Goal: Task Accomplishment & Management: Manage account settings

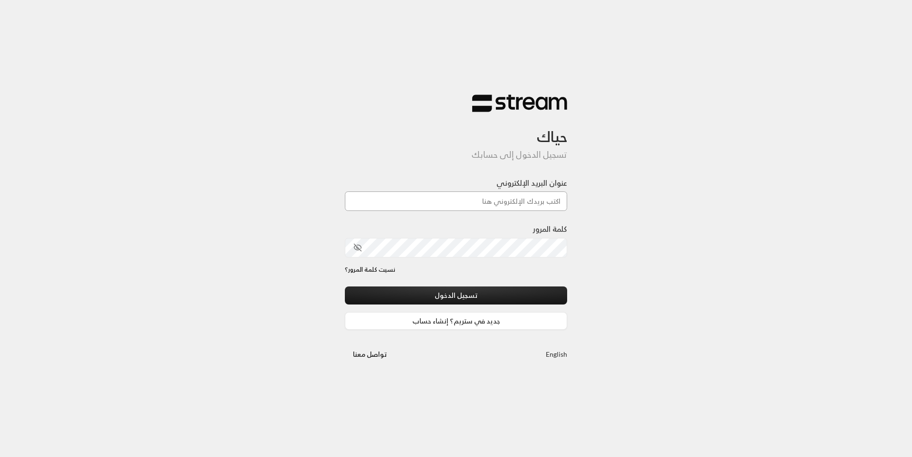
drag, startPoint x: 0, startPoint y: 0, endPoint x: 459, endPoint y: 203, distance: 502.1
click at [459, 203] on input "عنوان البريد الإلكتروني" at bounding box center [456, 201] width 222 height 19
type input "[EMAIL_ADDRESS][DOMAIN_NAME]"
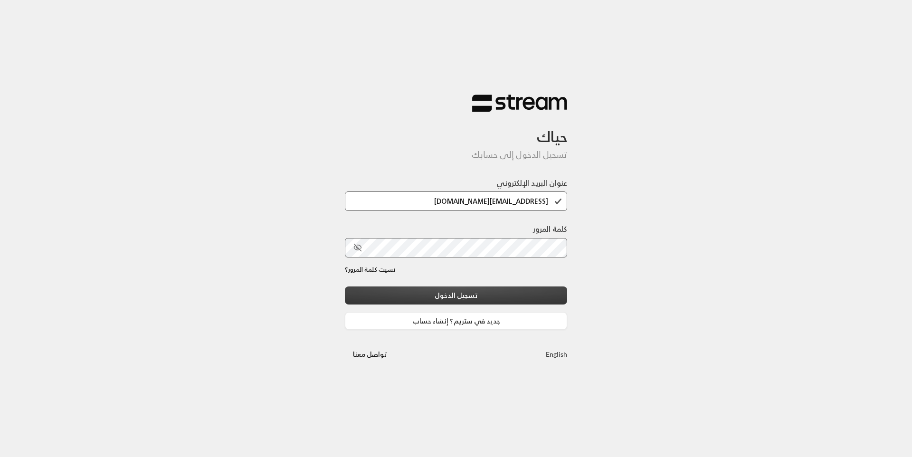
click at [448, 297] on button "تسجيل الدخول" at bounding box center [456, 296] width 222 height 18
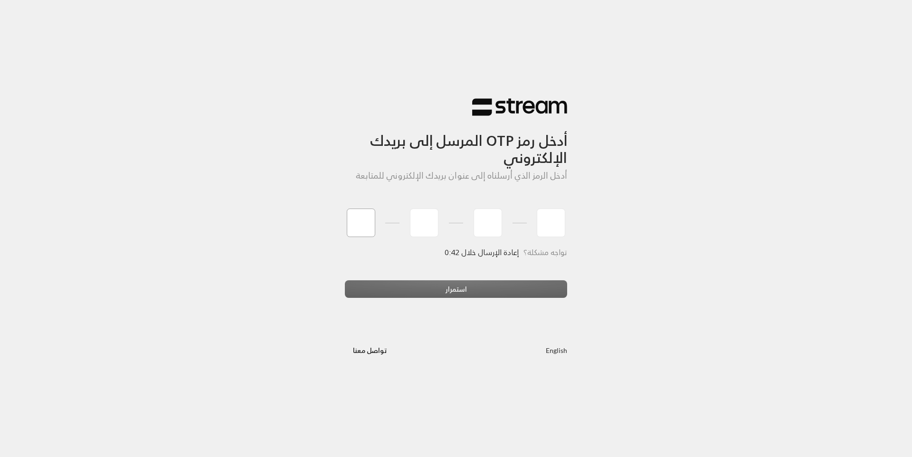
type input "6"
type input "8"
type input "4"
type input "0"
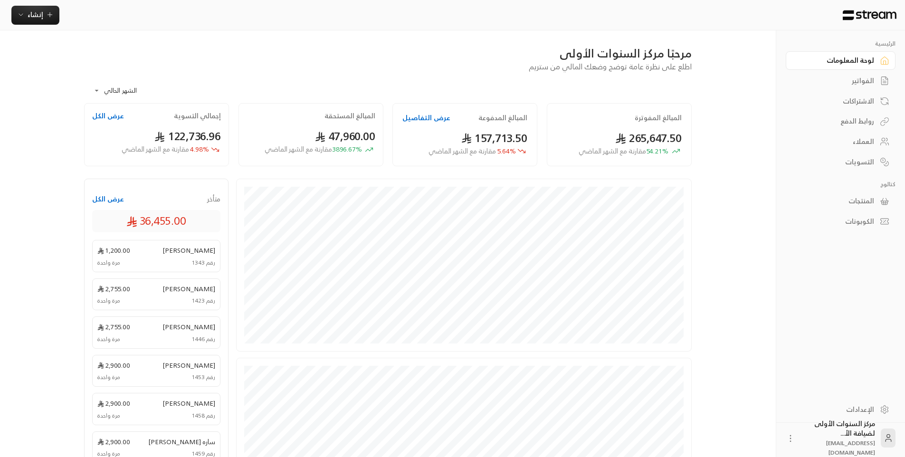
click at [383, 94] on div "**********" at bounding box center [388, 87] width 608 height 31
click at [861, 86] on link "الفواتير" at bounding box center [841, 81] width 110 height 19
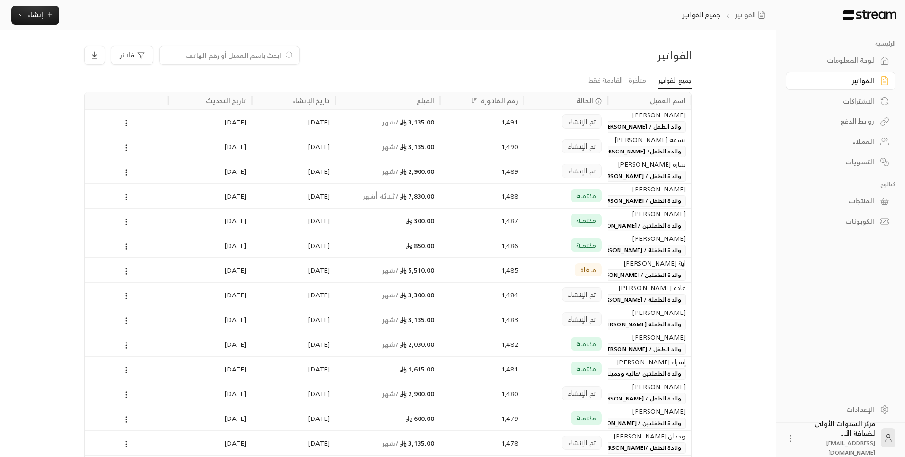
click at [626, 152] on span "والده الطفل/ [PERSON_NAME] [PERSON_NAME]" at bounding box center [618, 151] width 136 height 11
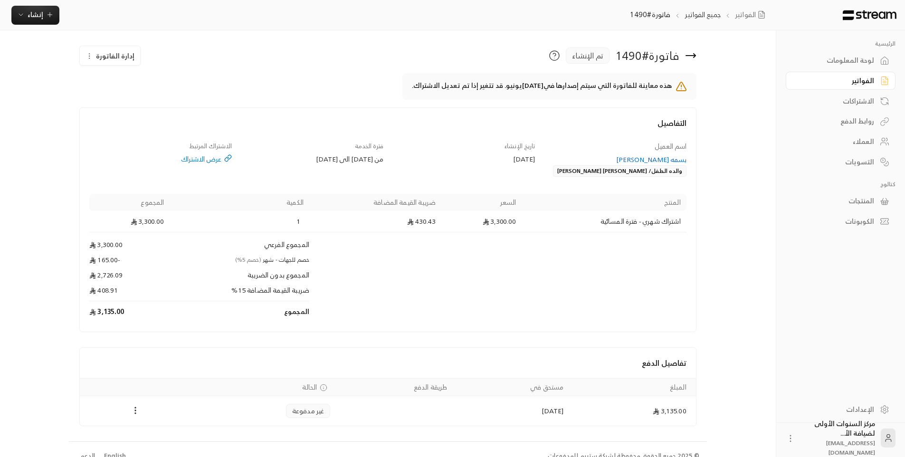
click at [108, 51] on button "إدارة الفاتورة" at bounding box center [110, 55] width 60 height 19
click at [132, 100] on span "إلغاء" at bounding box center [135, 100] width 10 height 8
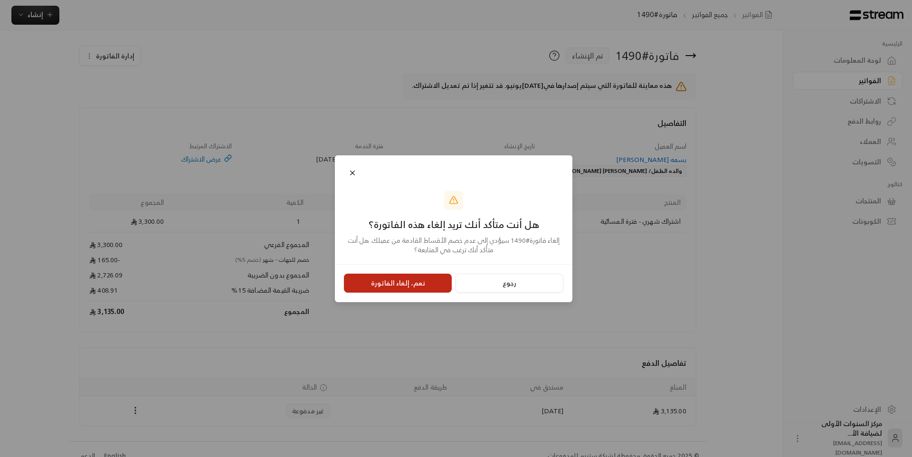
click at [413, 287] on button "نعم، إلغاء الفاتورة" at bounding box center [398, 283] width 108 height 19
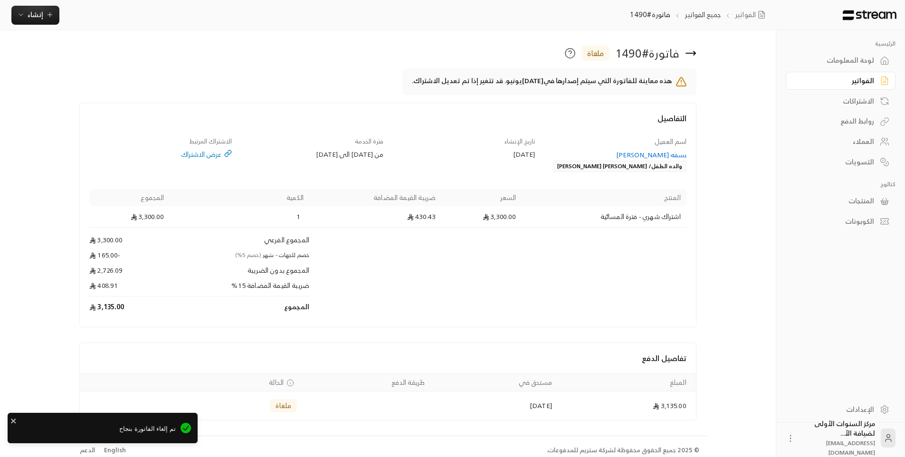
click at [626, 154] on div "بسمه [PERSON_NAME]" at bounding box center [615, 155] width 143 height 10
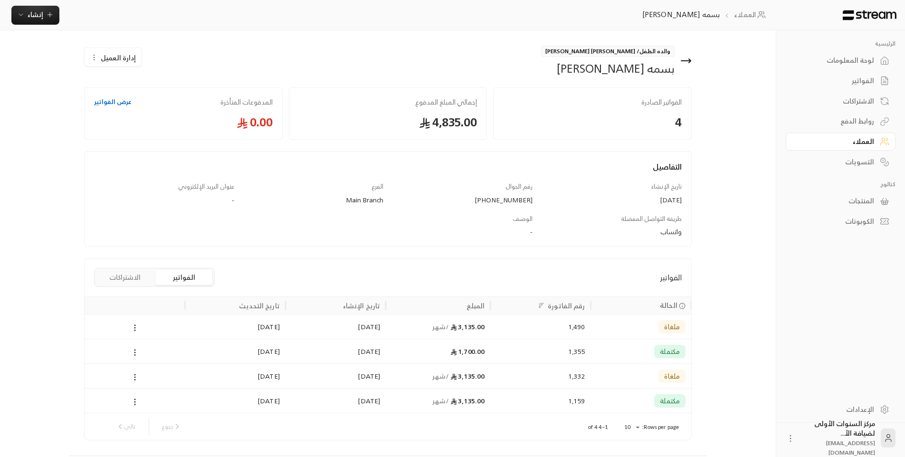
click at [110, 57] on span "إدارة العميل" at bounding box center [118, 58] width 35 height 10
click at [134, 139] on link "المدفوعات المتأخرة عرض الفواتير 0.00" at bounding box center [183, 113] width 199 height 52
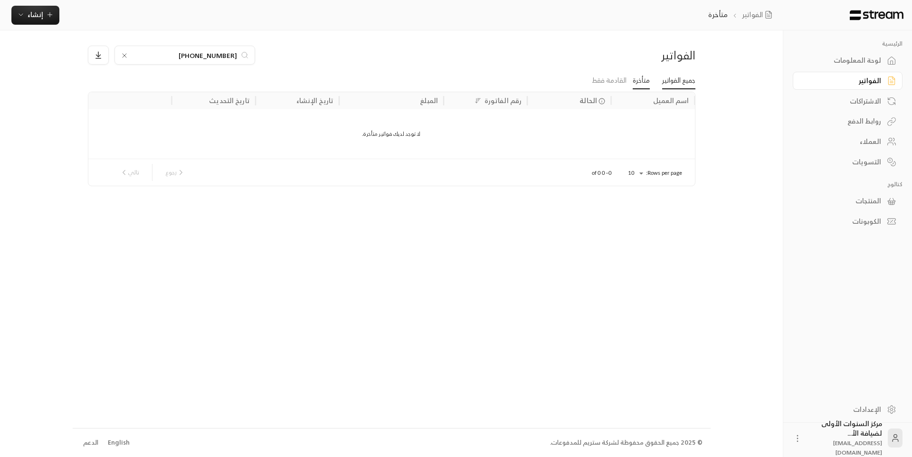
click at [680, 82] on link "جميع الفواتير" at bounding box center [678, 80] width 33 height 17
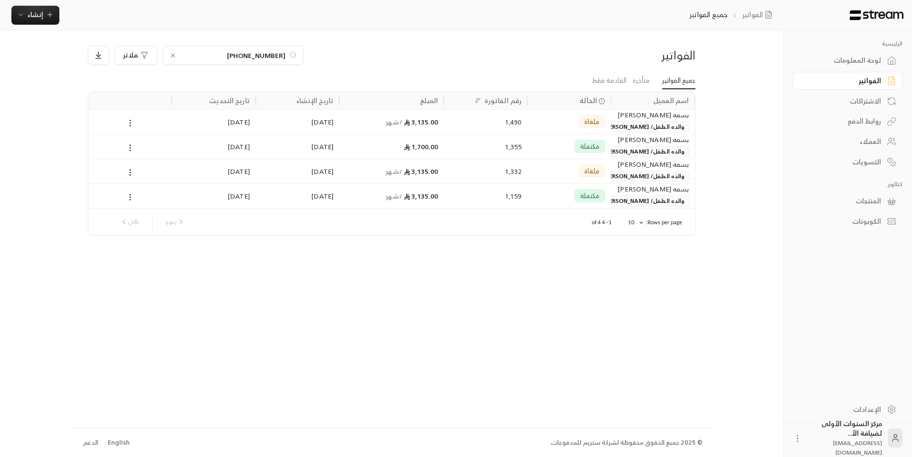
click at [642, 129] on span "والده الطفل/ [PERSON_NAME] [PERSON_NAME]" at bounding box center [622, 126] width 136 height 11
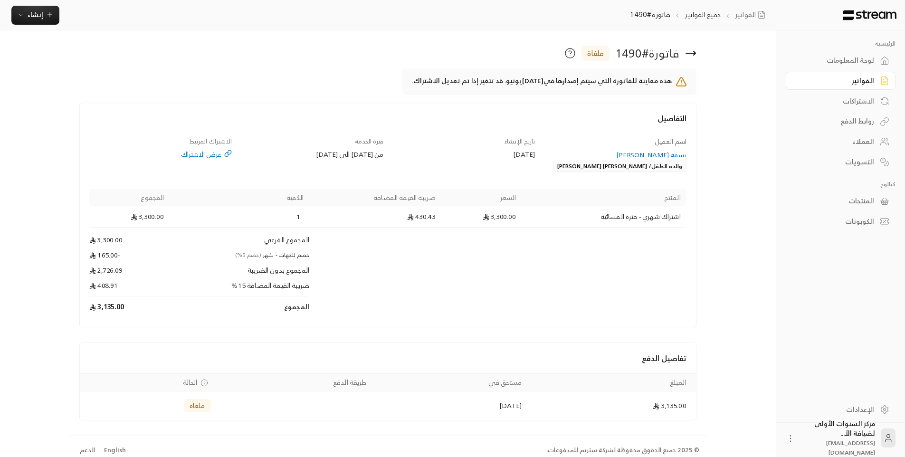
click at [613, 154] on div "بسمه [PERSON_NAME]" at bounding box center [615, 155] width 143 height 10
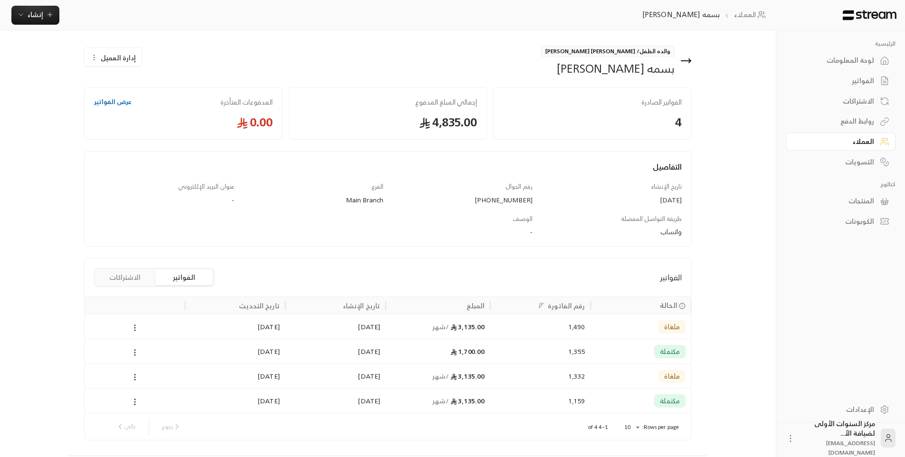
click at [124, 271] on button "الاشتراكات" at bounding box center [124, 277] width 57 height 15
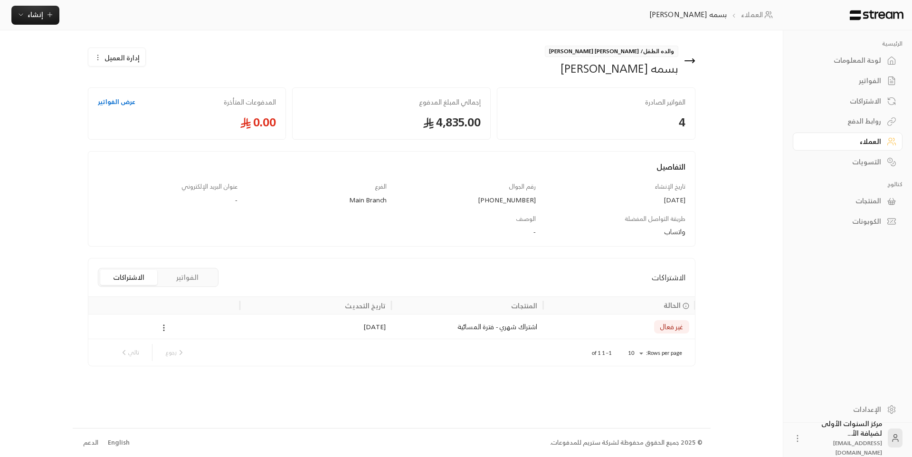
click at [164, 328] on circle at bounding box center [163, 327] width 1 height 1
click at [179, 375] on li "إلغاء" at bounding box center [174, 369] width 23 height 17
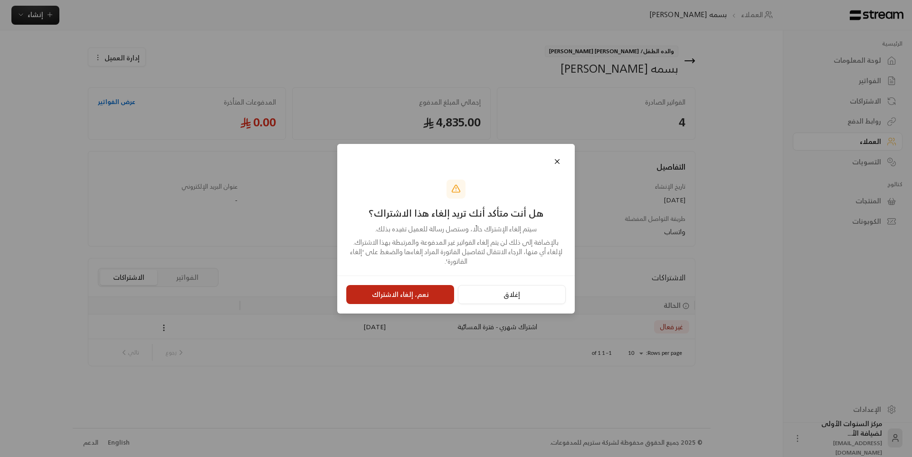
click at [393, 295] on button "نعم، إلغاء الاشتراك" at bounding box center [400, 294] width 108 height 19
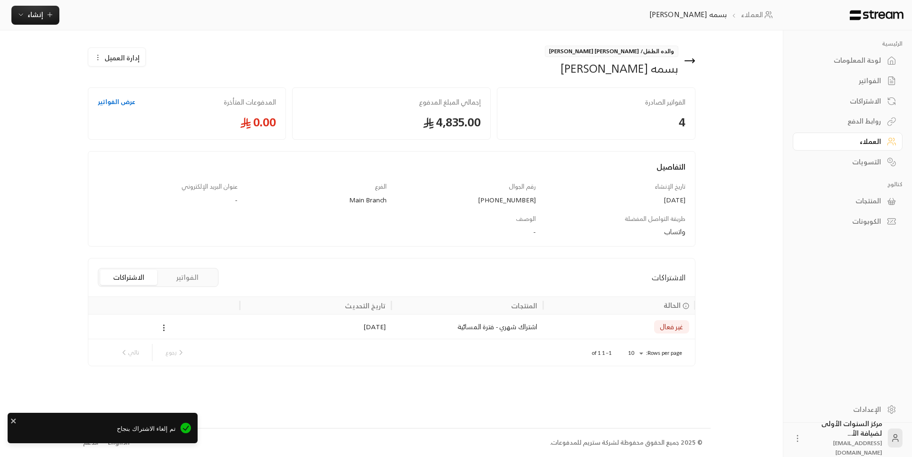
click at [692, 62] on icon at bounding box center [689, 60] width 11 height 11
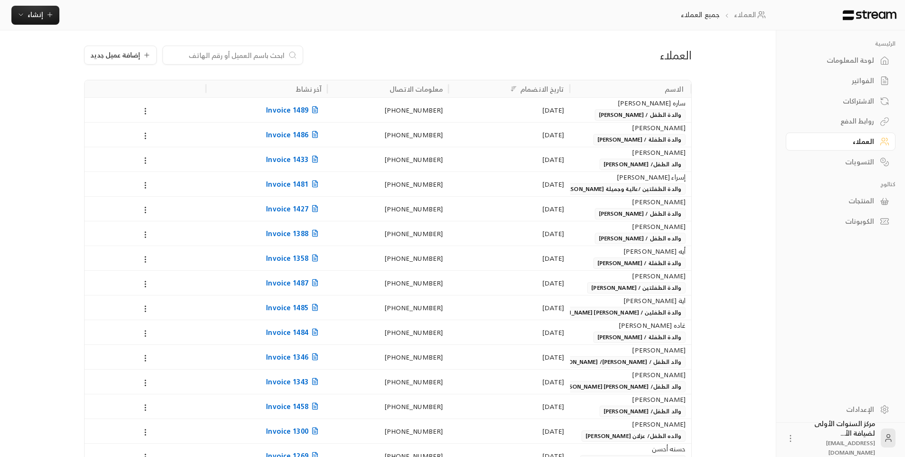
click at [862, 76] on link "الفواتير" at bounding box center [841, 81] width 110 height 19
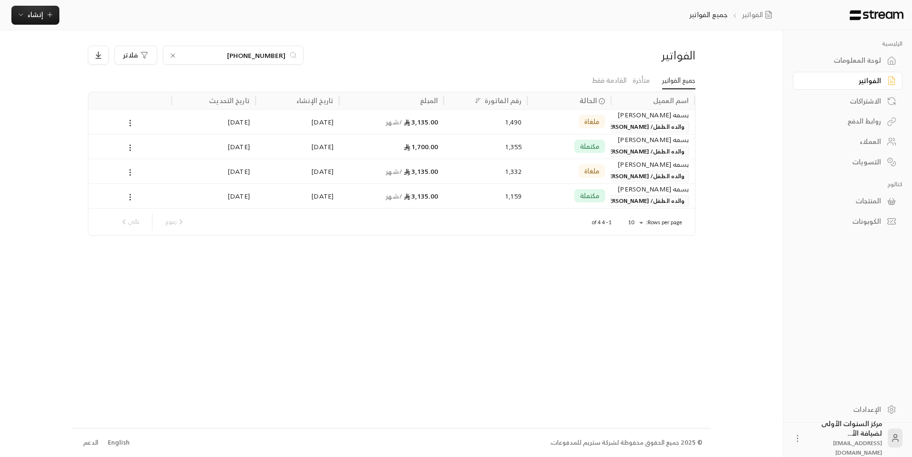
click at [838, 96] on div "الاشتراكات" at bounding box center [843, 101] width 77 height 10
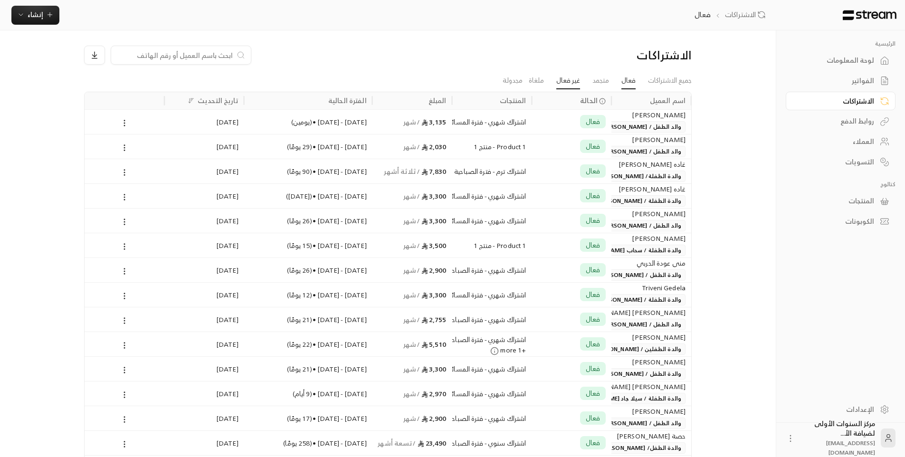
click at [556, 79] on link "غير فعال" at bounding box center [568, 80] width 24 height 17
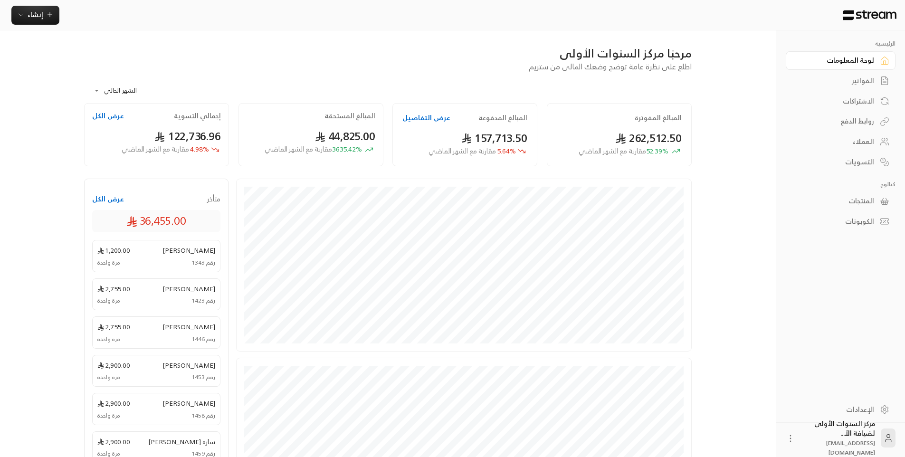
click at [417, 37] on div "**********" at bounding box center [388, 342] width 638 height 624
click at [831, 80] on div "الفواتير" at bounding box center [836, 81] width 77 height 10
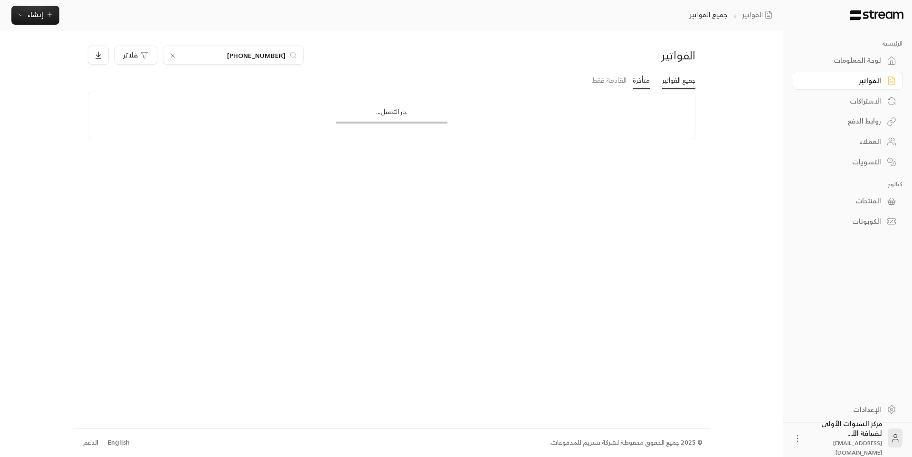
click at [641, 84] on link "متأخرة" at bounding box center [641, 80] width 17 height 17
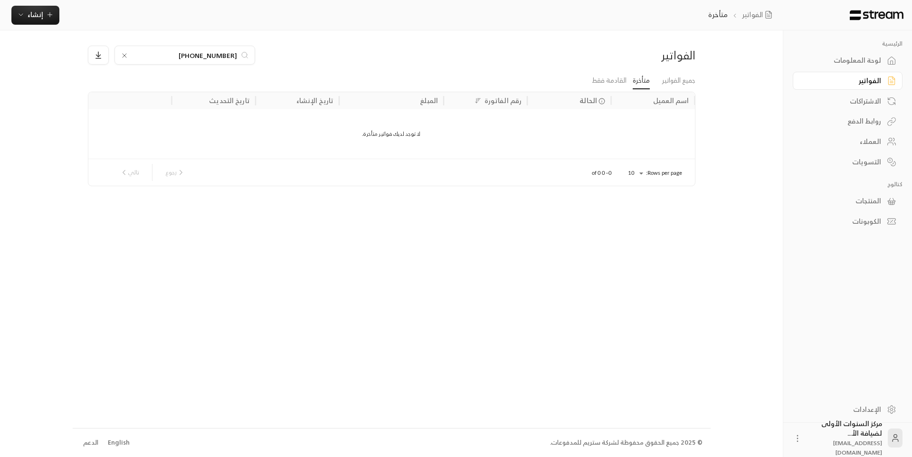
click at [868, 63] on div "لوحة المعلومات" at bounding box center [843, 61] width 77 height 10
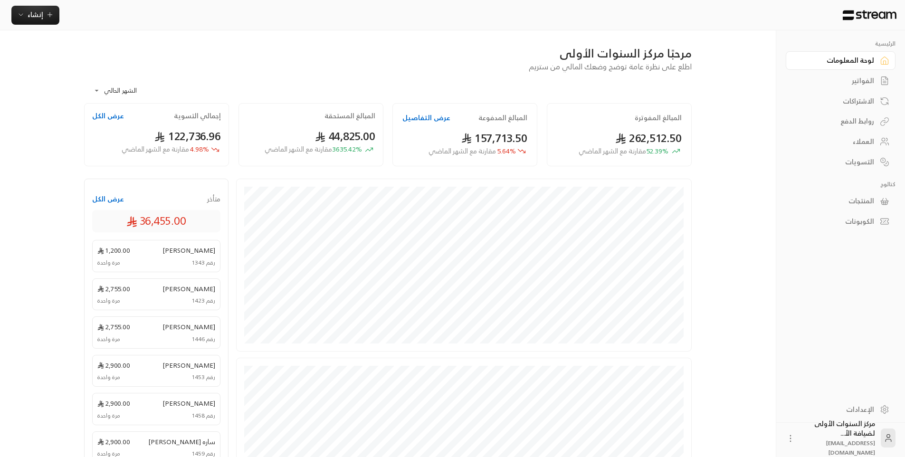
click at [859, 99] on div "الاشتراكات" at bounding box center [836, 101] width 77 height 10
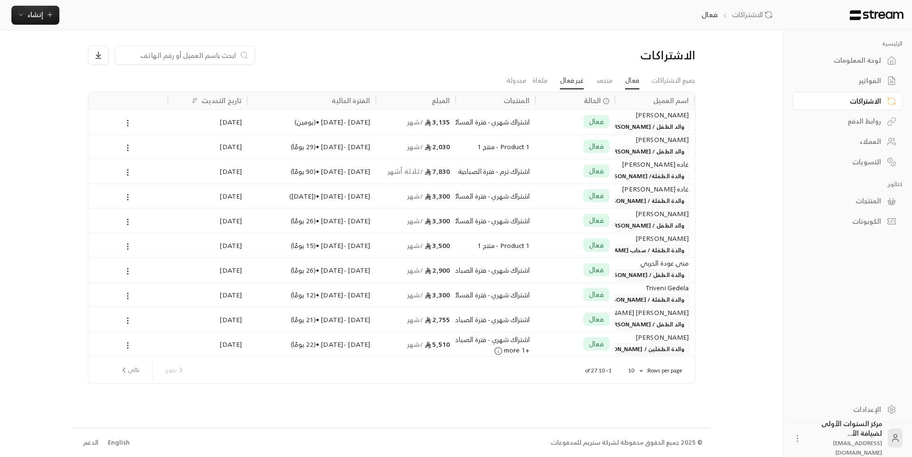
click at [579, 82] on link "غير فعال" at bounding box center [572, 80] width 24 height 17
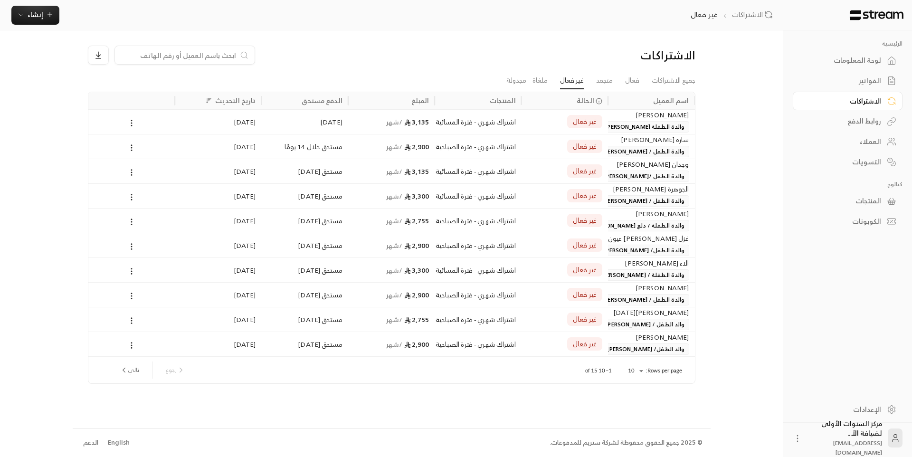
click at [618, 123] on span "والدة الطفلة [PERSON_NAME]" at bounding box center [645, 126] width 88 height 11
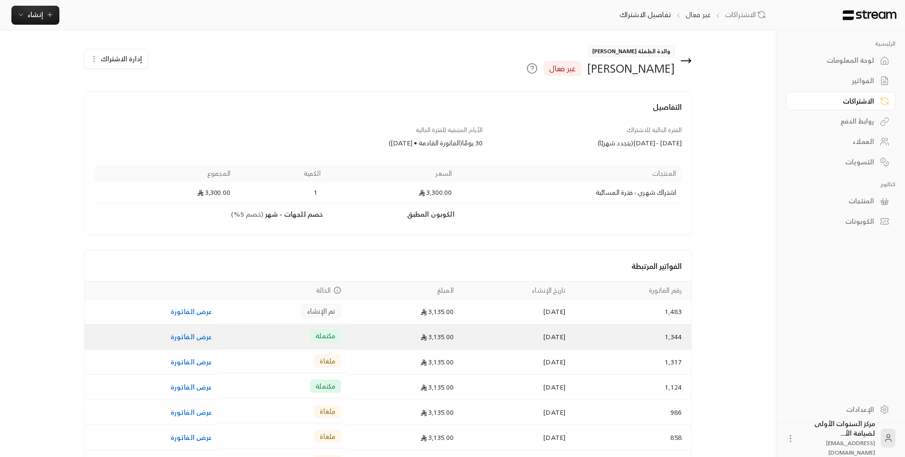
click at [485, 333] on td "[DATE]" at bounding box center [516, 337] width 112 height 25
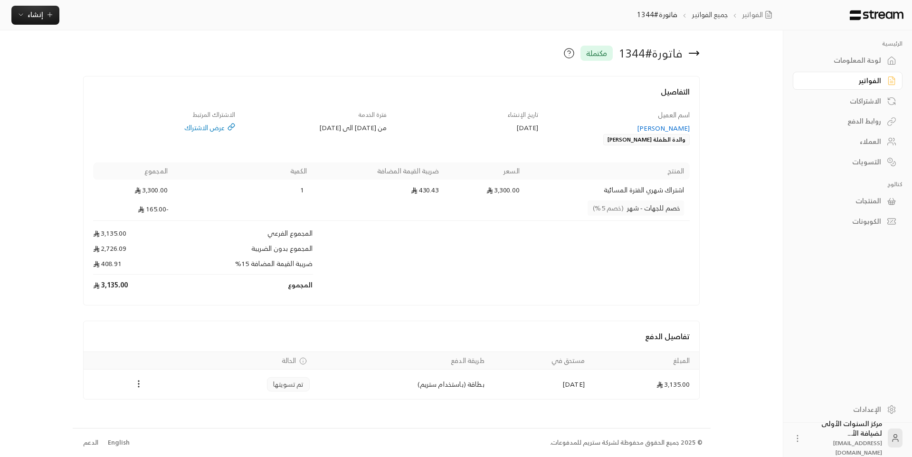
click at [691, 55] on icon at bounding box center [694, 53] width 11 height 11
click at [696, 55] on icon at bounding box center [694, 53] width 11 height 11
click at [700, 54] on icon at bounding box center [694, 53] width 11 height 11
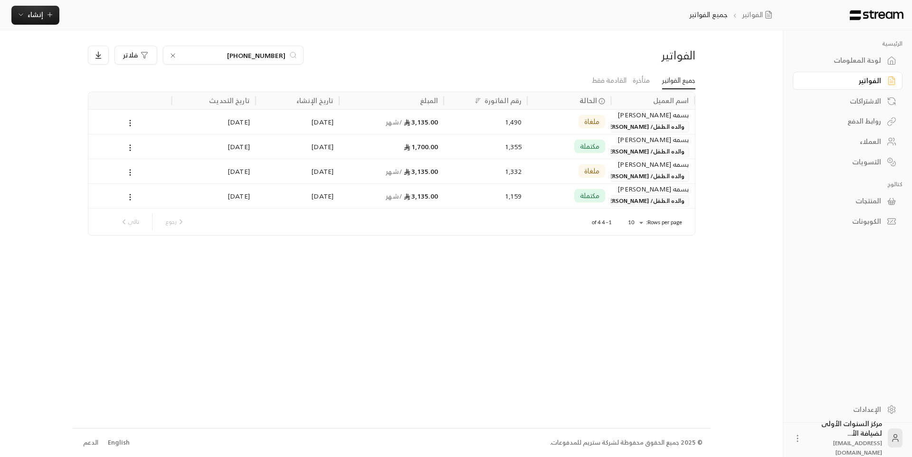
click at [849, 82] on div "الفواتير" at bounding box center [843, 81] width 77 height 10
click at [849, 104] on div "الاشتراكات" at bounding box center [843, 101] width 77 height 10
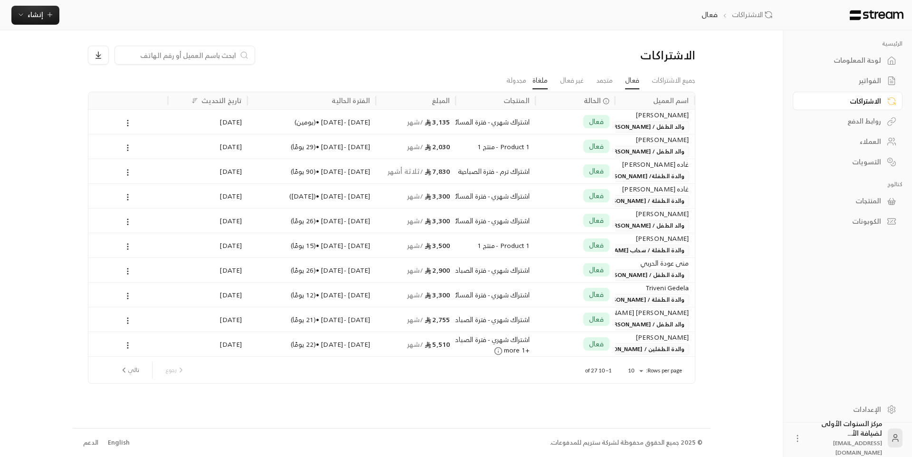
click at [536, 86] on link "ملغاة" at bounding box center [540, 80] width 15 height 17
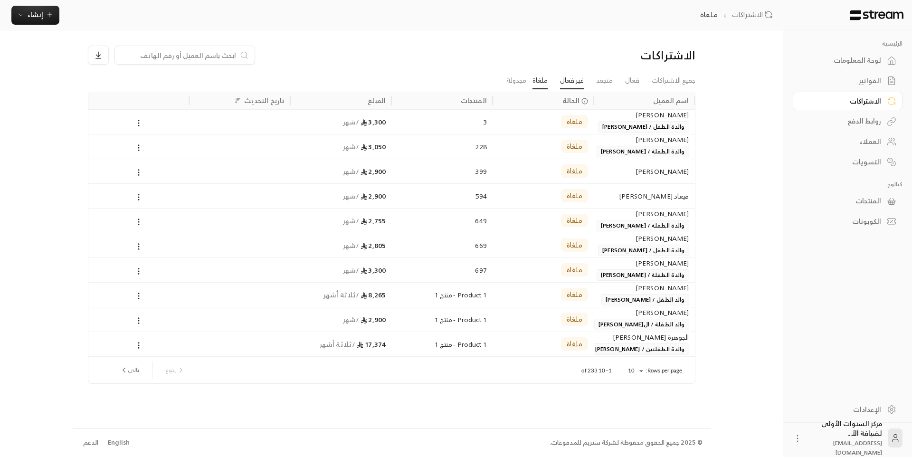
click at [561, 85] on link "غير فعال" at bounding box center [572, 80] width 24 height 17
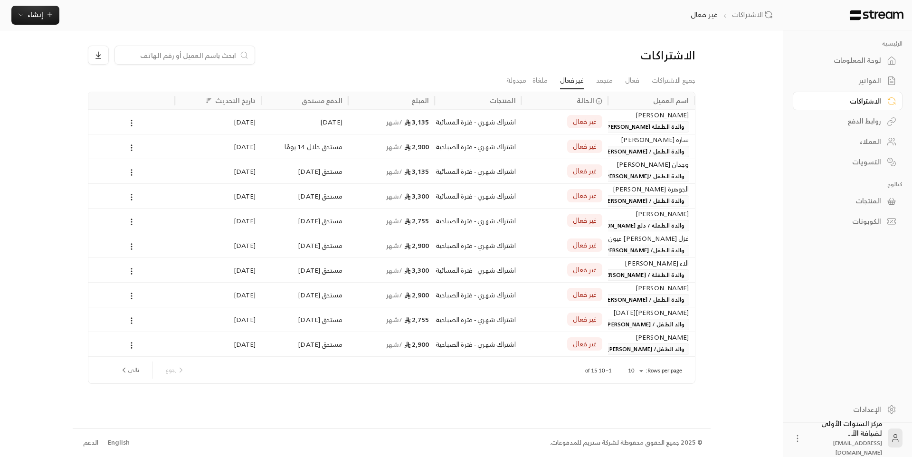
click at [528, 173] on div "غير فعال" at bounding box center [564, 171] width 75 height 24
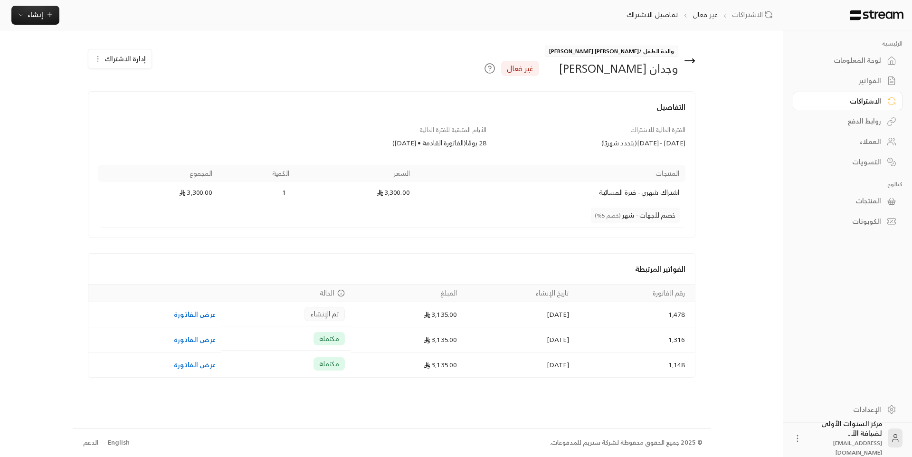
click at [689, 61] on icon at bounding box center [690, 61] width 10 height 0
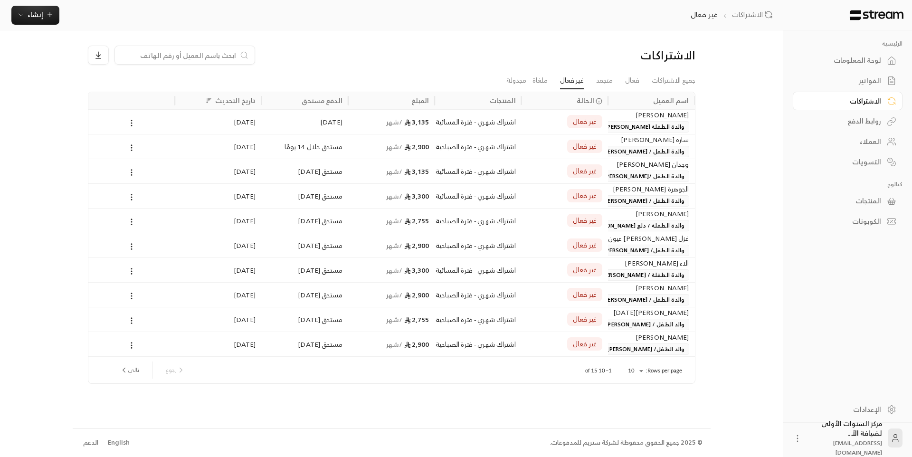
click at [604, 335] on div "غير فعال" at bounding box center [565, 344] width 86 height 25
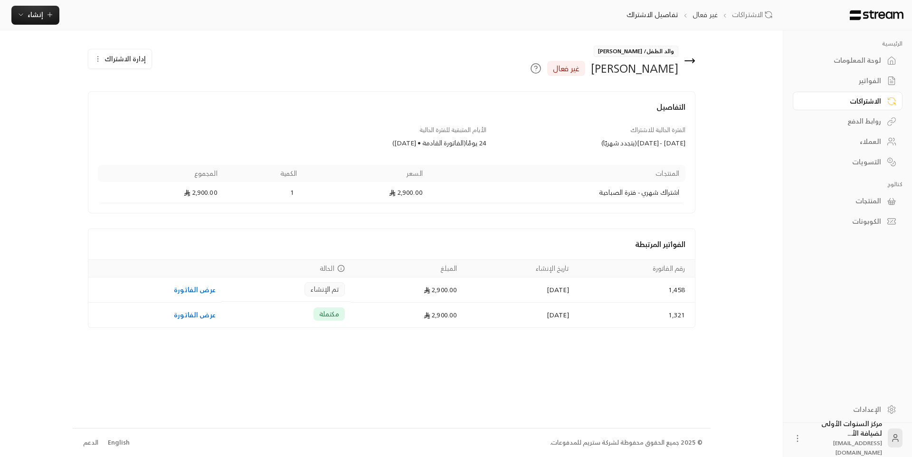
click at [137, 55] on span "إدارة الاشتراك" at bounding box center [125, 59] width 41 height 12
click at [160, 102] on span "إلغاء الاشتراك" at bounding box center [175, 104] width 37 height 8
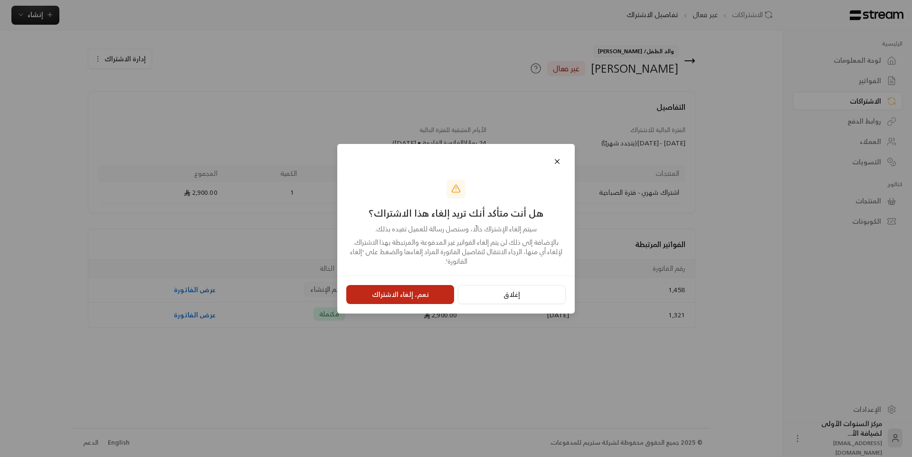
click at [411, 292] on button "نعم، إلغاء الاشتراك" at bounding box center [400, 294] width 108 height 19
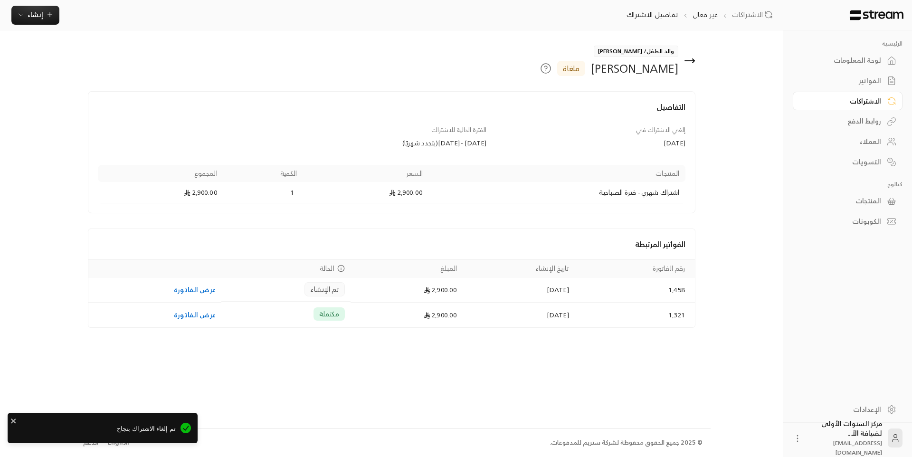
click at [411, 292] on td "2,900.00" at bounding box center [407, 290] width 113 height 25
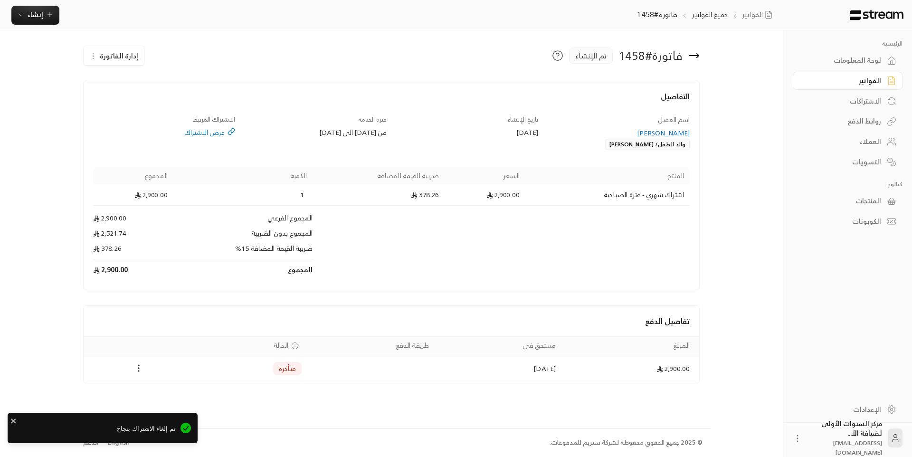
click at [126, 61] on span "إدارة الفاتورة" at bounding box center [119, 56] width 38 height 12
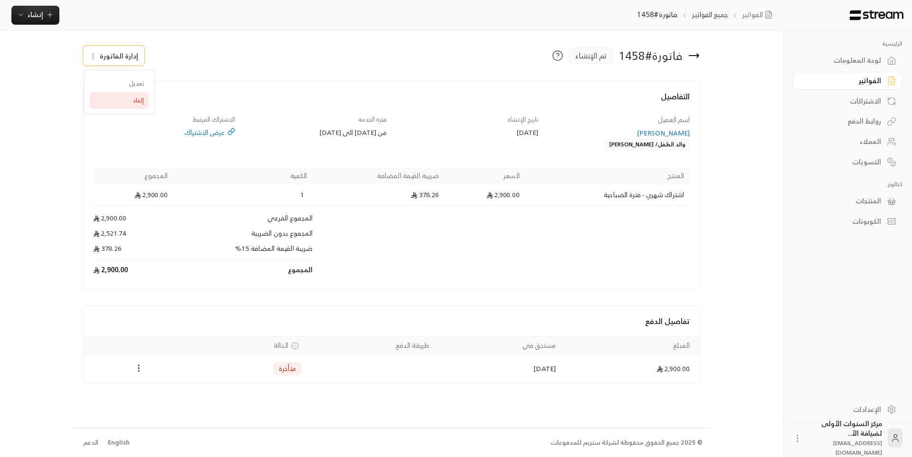
click at [146, 95] on link "إلغاء" at bounding box center [119, 100] width 59 height 17
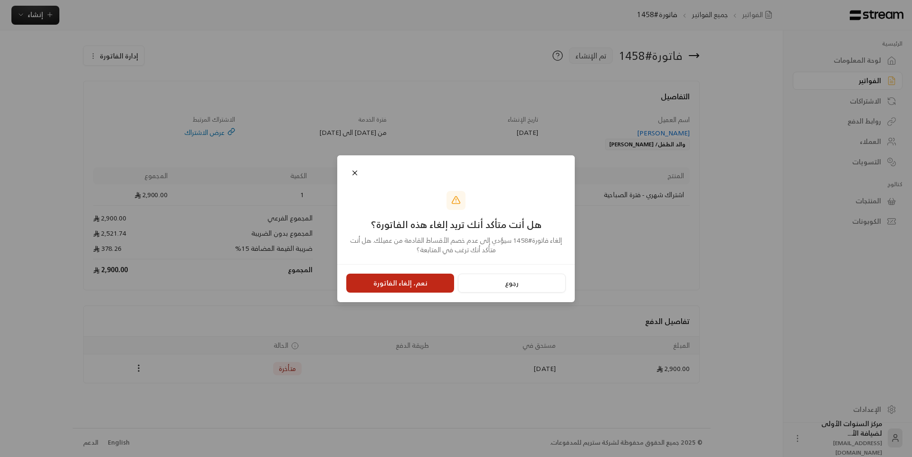
click at [370, 291] on button "نعم، إلغاء الفاتورة" at bounding box center [400, 283] width 108 height 19
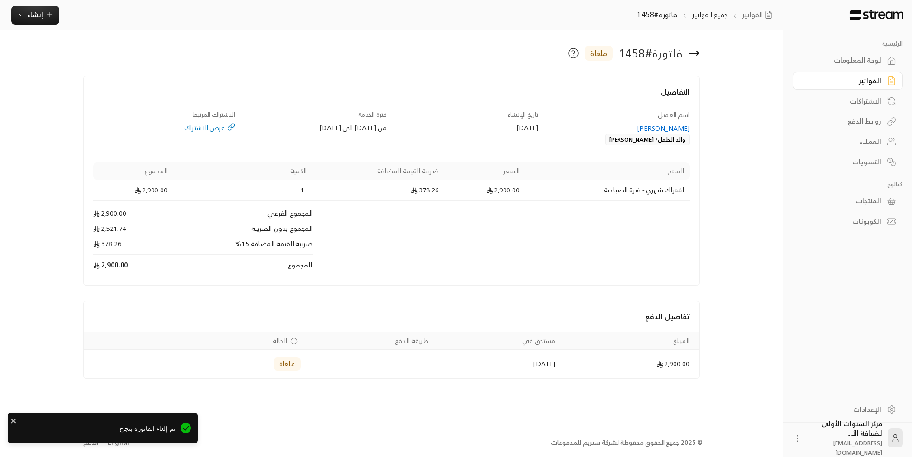
click at [695, 56] on icon at bounding box center [694, 53] width 11 height 11
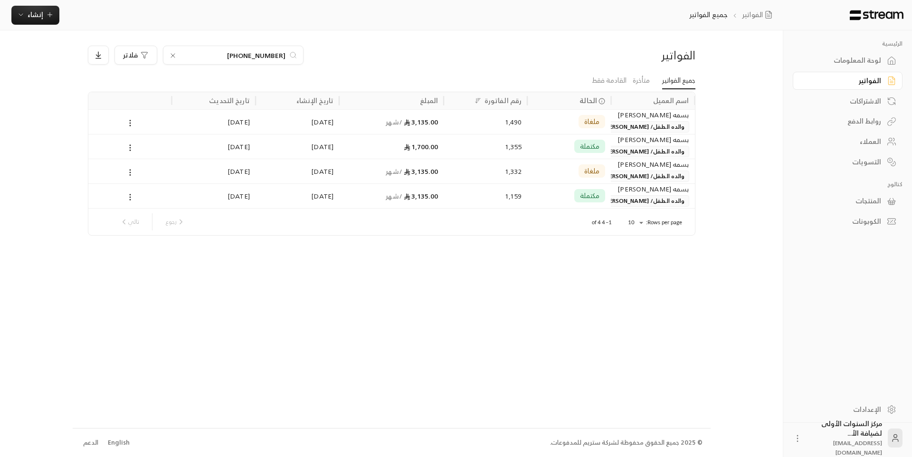
click at [863, 103] on div "الاشتراكات" at bounding box center [843, 101] width 77 height 10
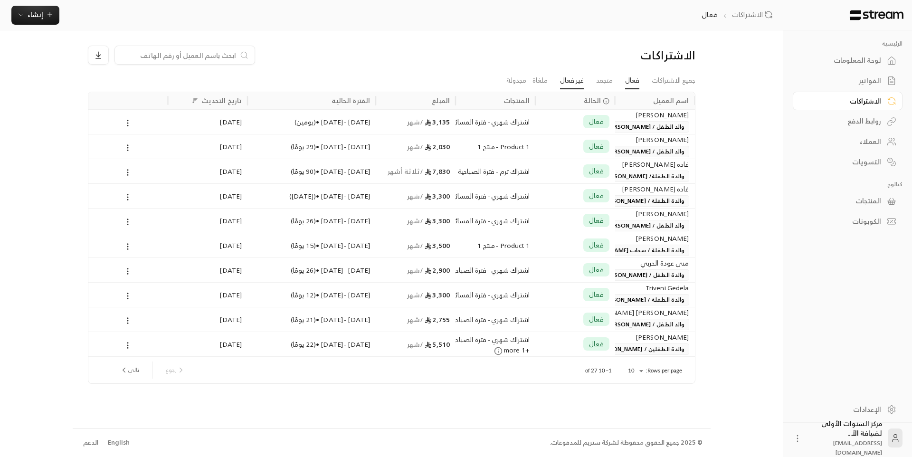
click at [572, 84] on link "غير فعال" at bounding box center [572, 80] width 24 height 17
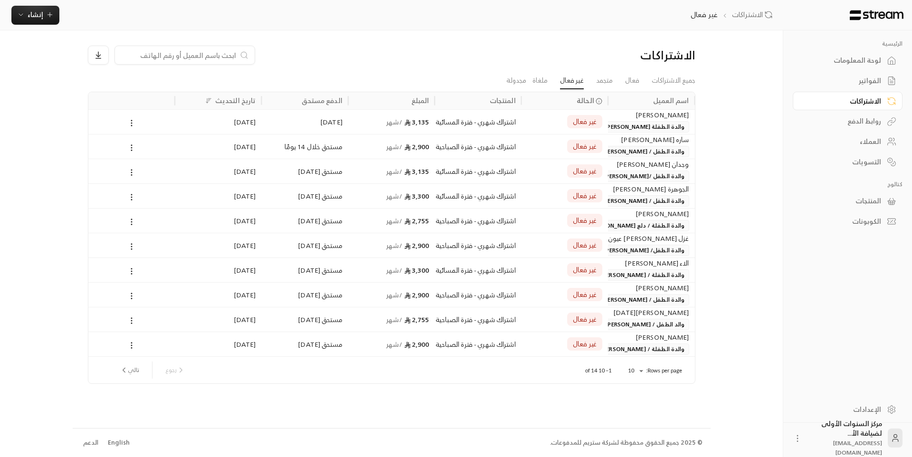
click at [639, 372] on body "الرئيسية لوحة المعلومات الفواتير الاشتراكات روابط الدفع العملاء التسويات كتالوج…" at bounding box center [456, 228] width 912 height 457
click at [640, 434] on li "100" at bounding box center [635, 433] width 27 height 15
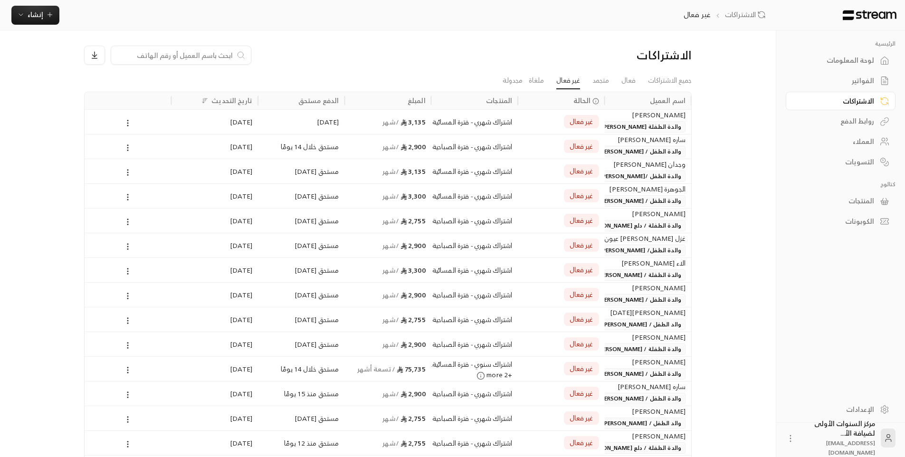
click at [571, 347] on span "غير فعال" at bounding box center [582, 344] width 24 height 10
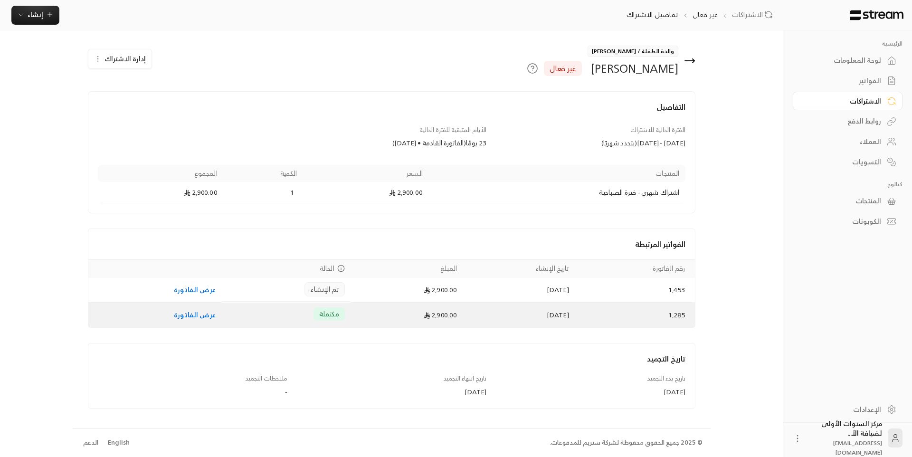
click at [538, 324] on td "07/07/2025" at bounding box center [519, 315] width 112 height 25
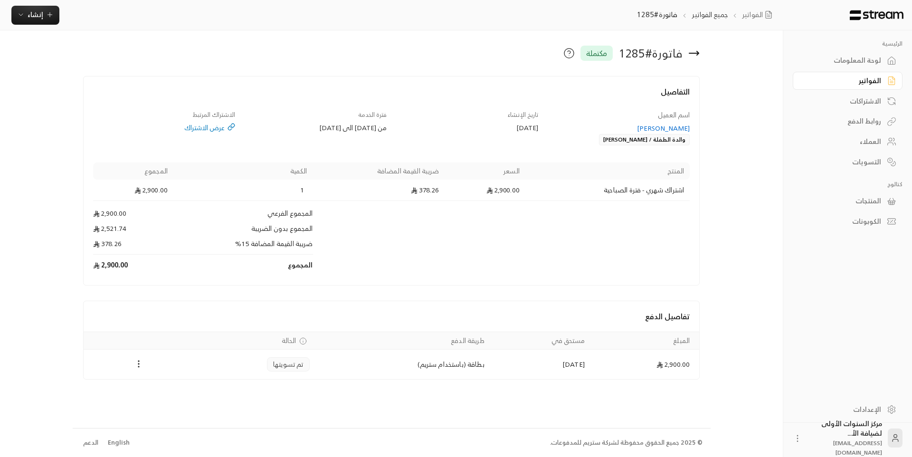
click at [696, 51] on icon at bounding box center [694, 53] width 11 height 11
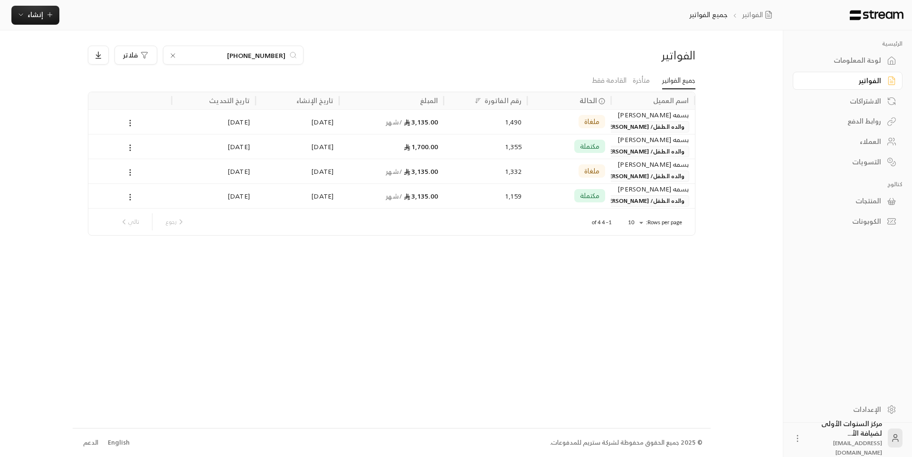
click at [853, 101] on div "الاشتراكات" at bounding box center [843, 101] width 77 height 10
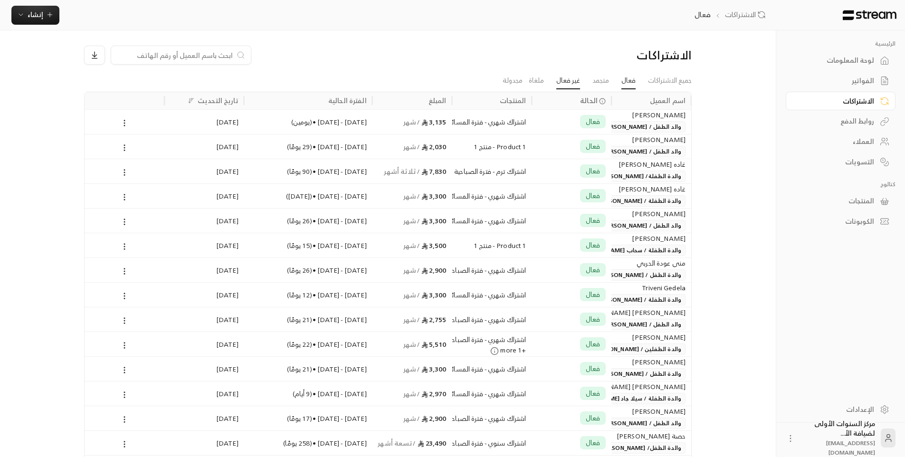
click at [575, 81] on link "غير فعال" at bounding box center [568, 80] width 24 height 17
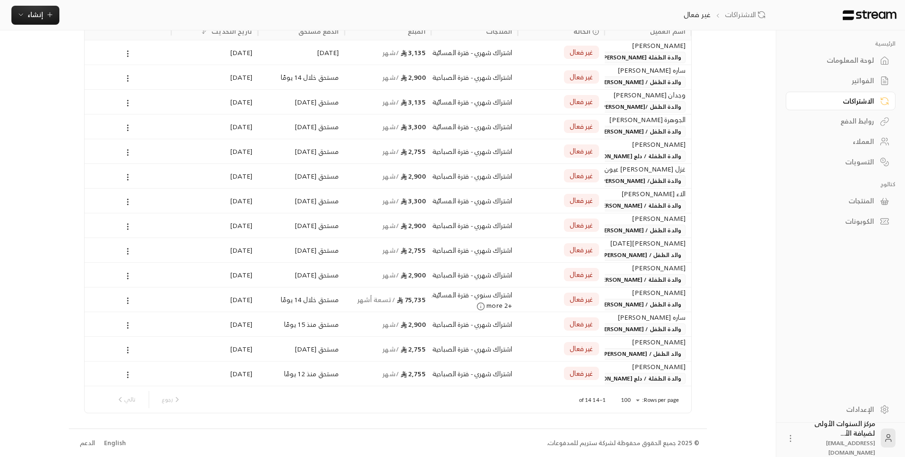
scroll to position [70, 0]
click at [622, 316] on div "ساره [PERSON_NAME]" at bounding box center [648, 317] width 75 height 10
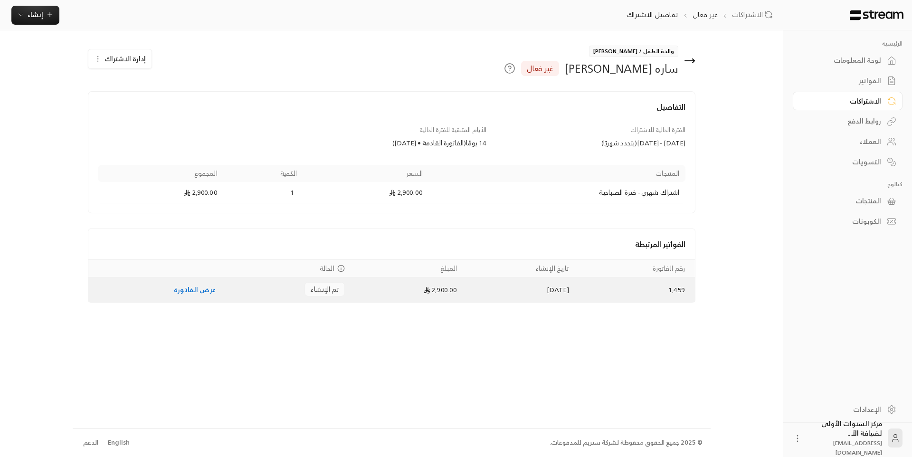
click at [180, 293] on link "عرض الفاتورة" at bounding box center [195, 290] width 42 height 12
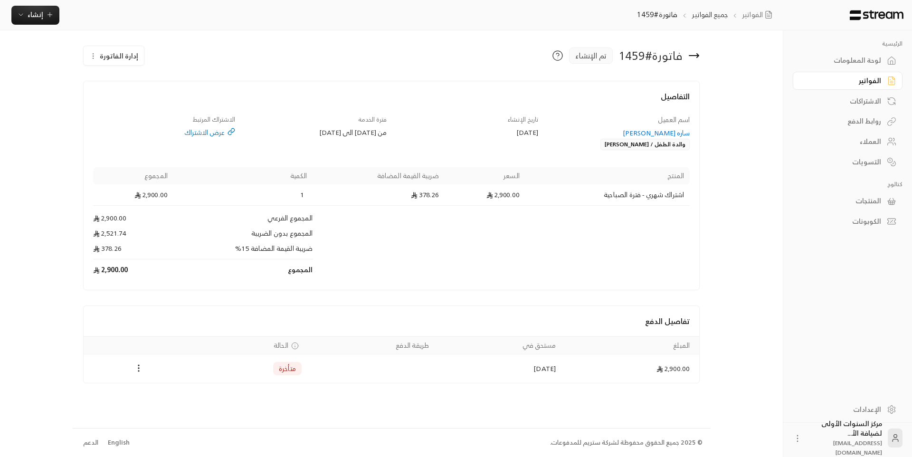
click at [642, 133] on div "ساره [PERSON_NAME]" at bounding box center [619, 133] width 143 height 10
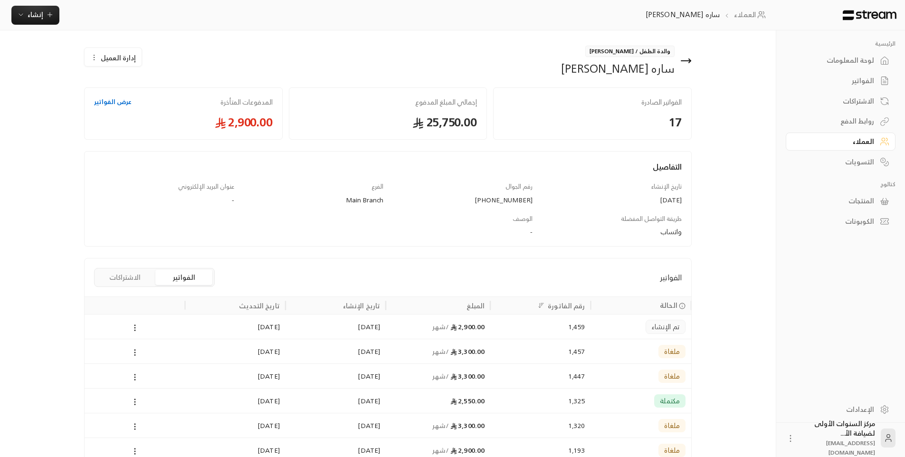
click at [536, 402] on div "1,325" at bounding box center [540, 401] width 89 height 24
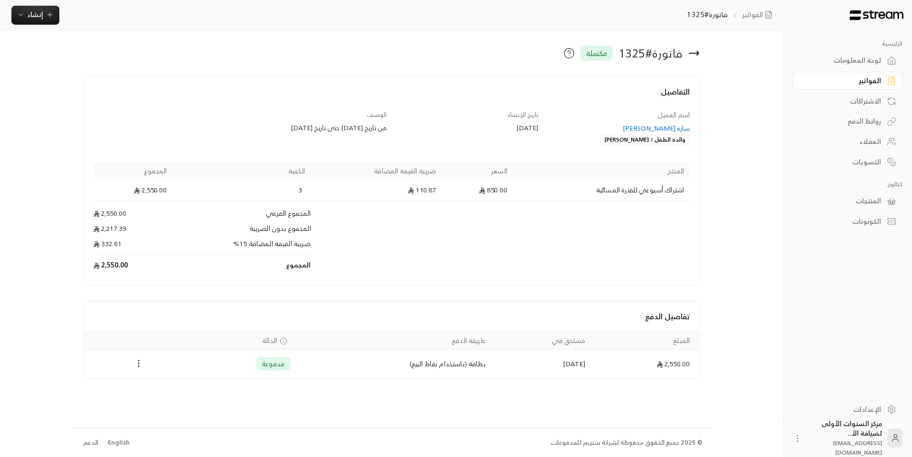
click at [695, 53] on icon at bounding box center [695, 53] width 10 height 0
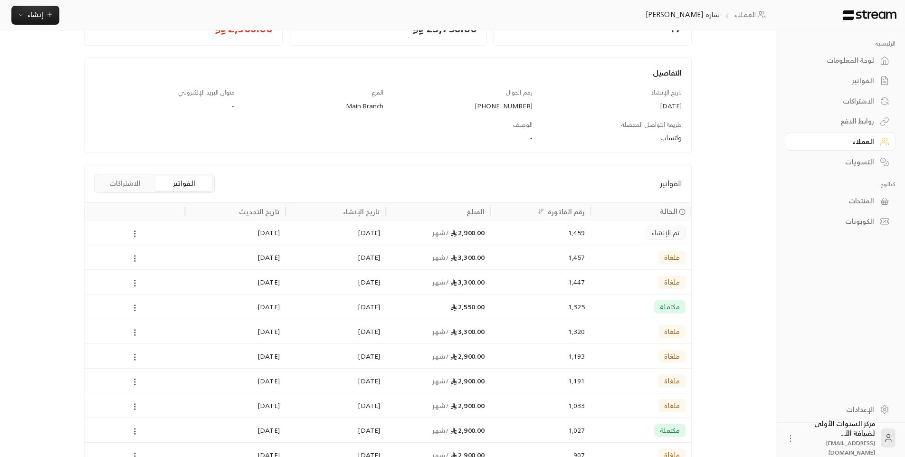
scroll to position [95, 0]
click at [469, 240] on div "2,900.00 / شهر" at bounding box center [438, 232] width 93 height 24
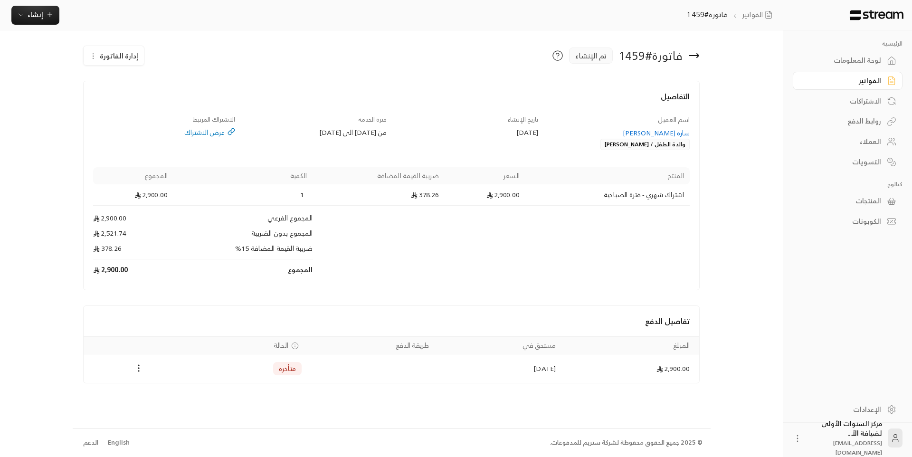
click at [696, 51] on icon at bounding box center [694, 55] width 11 height 11
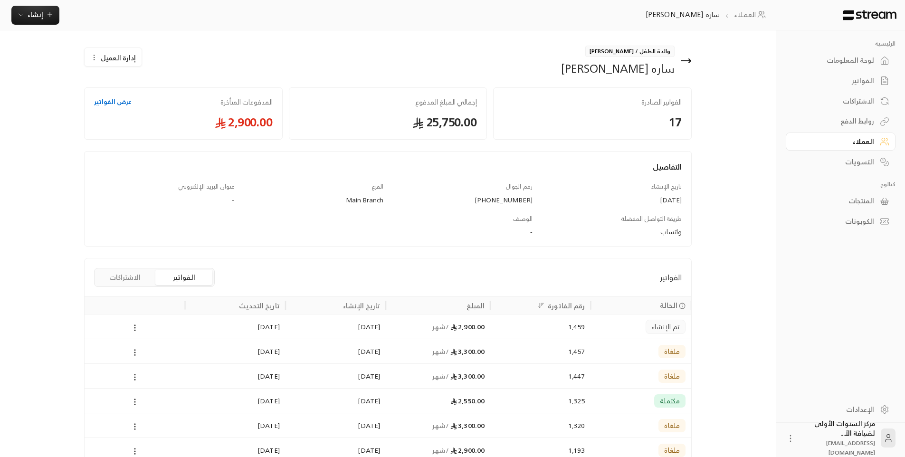
click at [689, 62] on icon at bounding box center [685, 60] width 11 height 11
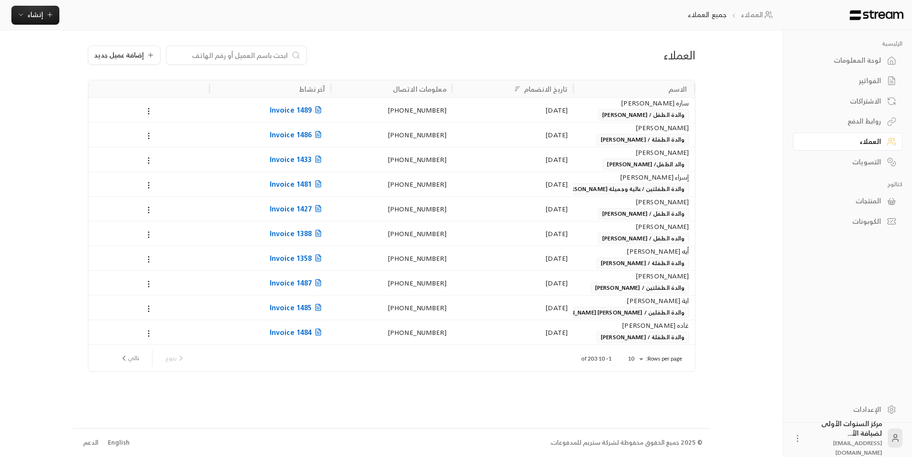
click at [689, 62] on div "العملاء" at bounding box center [597, 55] width 196 height 15
click at [858, 84] on div "الفواتير" at bounding box center [843, 81] width 77 height 10
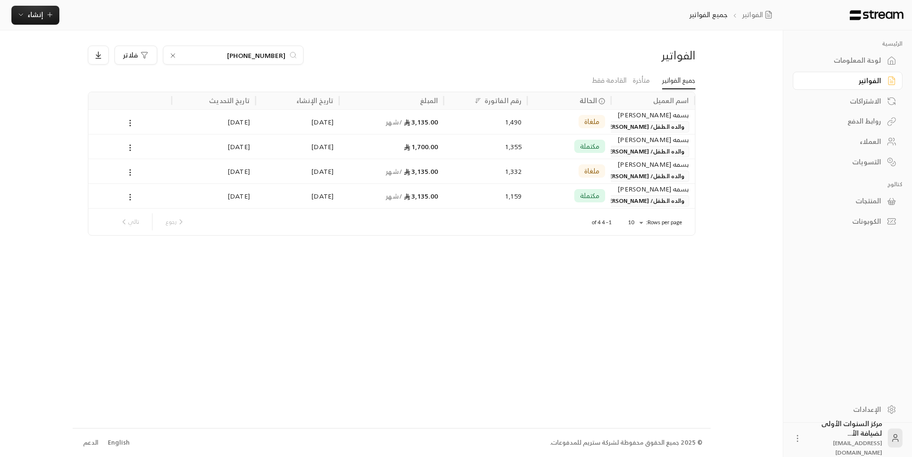
click at [850, 63] on div "لوحة المعلومات" at bounding box center [843, 61] width 77 height 10
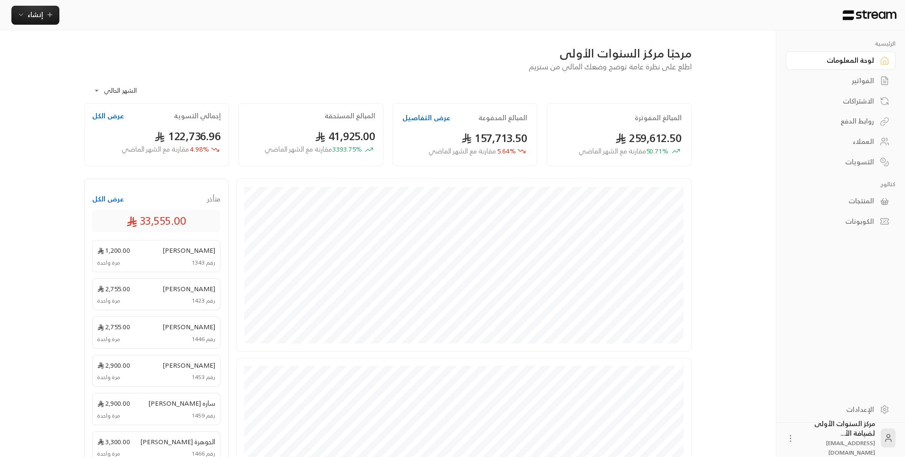
click at [372, 66] on div "مرحبًا مركز السنوات الأولى اطلع على نظرة عامة توضح وضعك المالي من ستريم" at bounding box center [387, 59] width 617 height 27
click at [424, 118] on button "عرض التفاصيل" at bounding box center [426, 118] width 48 height 10
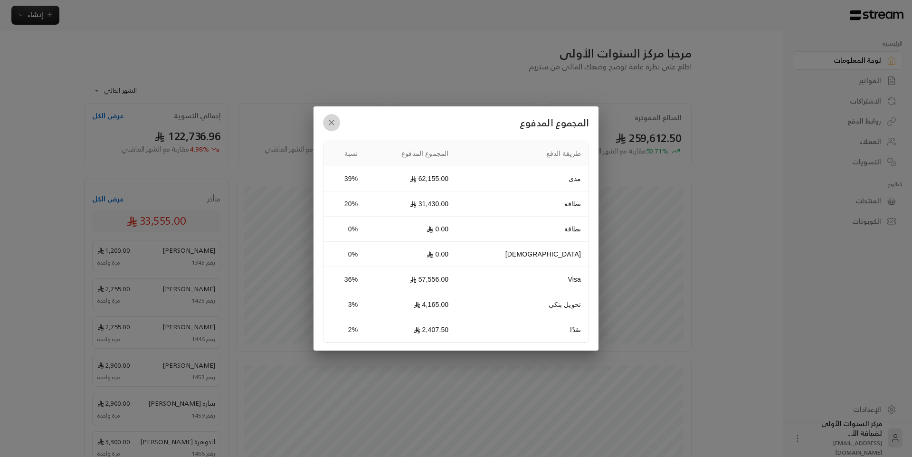
click at [331, 121] on icon "button" at bounding box center [332, 123] width 10 height 10
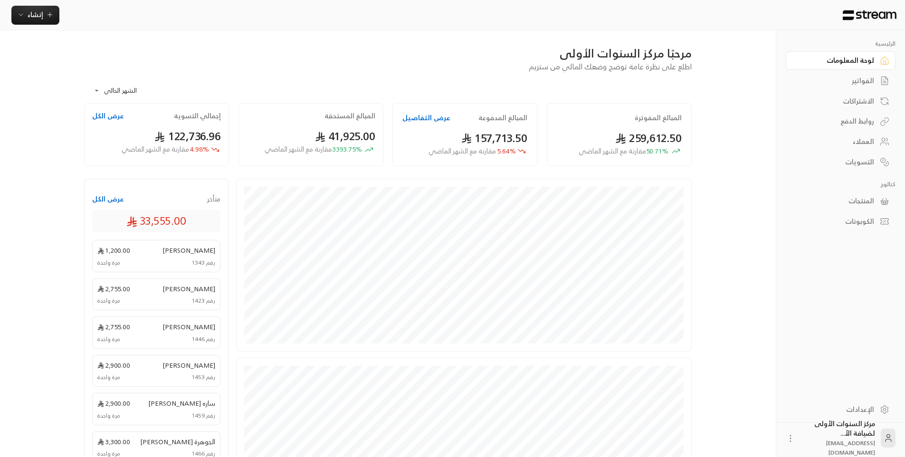
click at [381, 67] on div "مرحبًا مركز السنوات الأولى اطلع على نظرة عامة توضح وضعك المالي من ستريم" at bounding box center [387, 59] width 617 height 27
click at [384, 68] on div "مرحبًا مركز السنوات الأولى اطلع على نظرة عامة توضح وضعك المالي من ستريم" at bounding box center [387, 59] width 617 height 27
click at [863, 77] on div "الفواتير" at bounding box center [836, 81] width 77 height 10
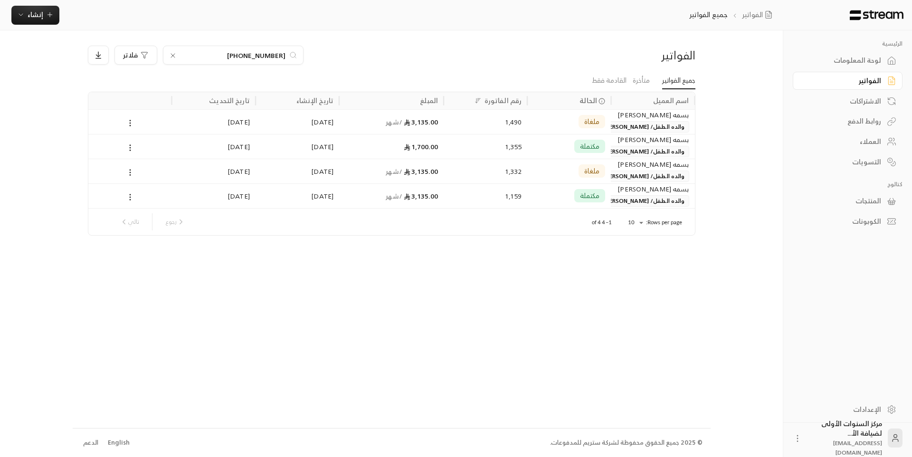
click at [172, 54] on icon at bounding box center [173, 56] width 8 height 8
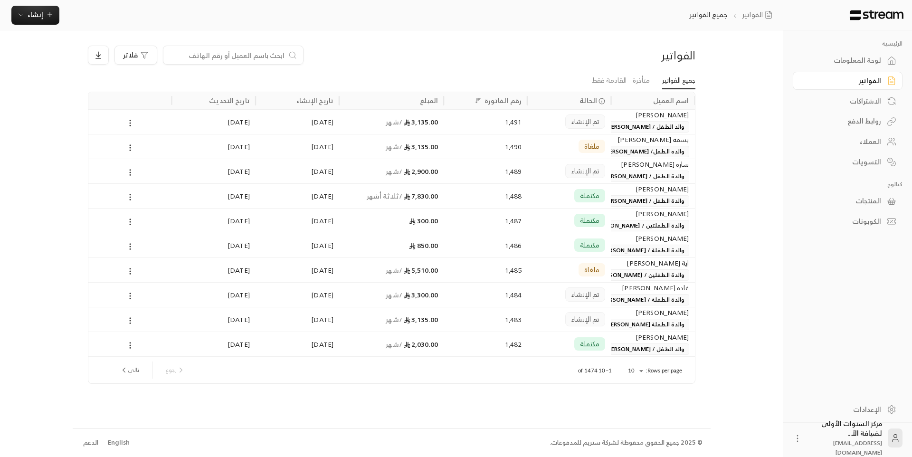
click at [852, 96] on div "الاشتراكات" at bounding box center [843, 101] width 77 height 10
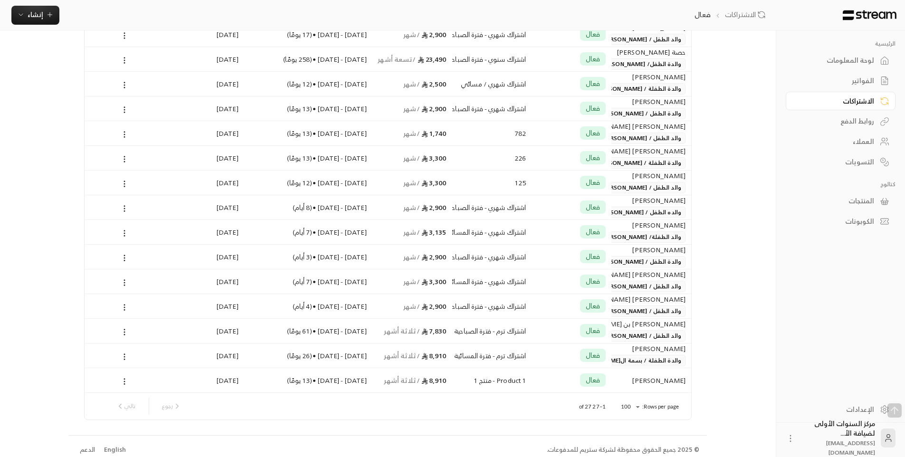
scroll to position [391, 0]
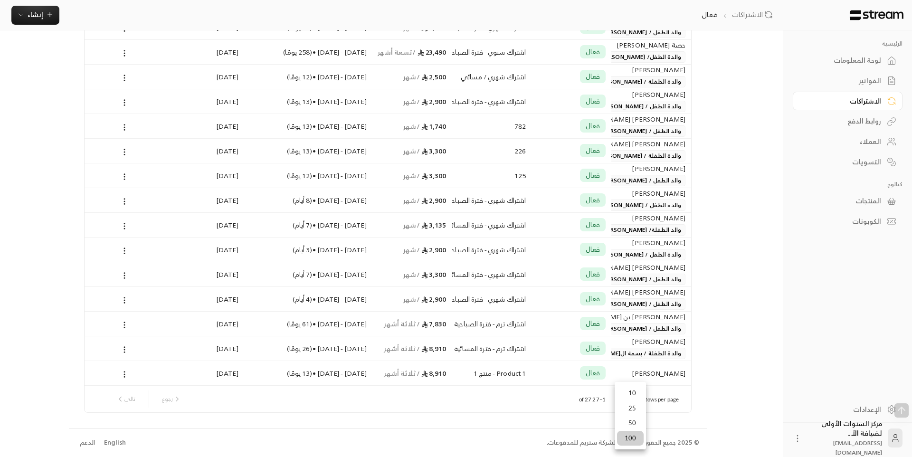
click at [625, 435] on li "100" at bounding box center [630, 438] width 27 height 15
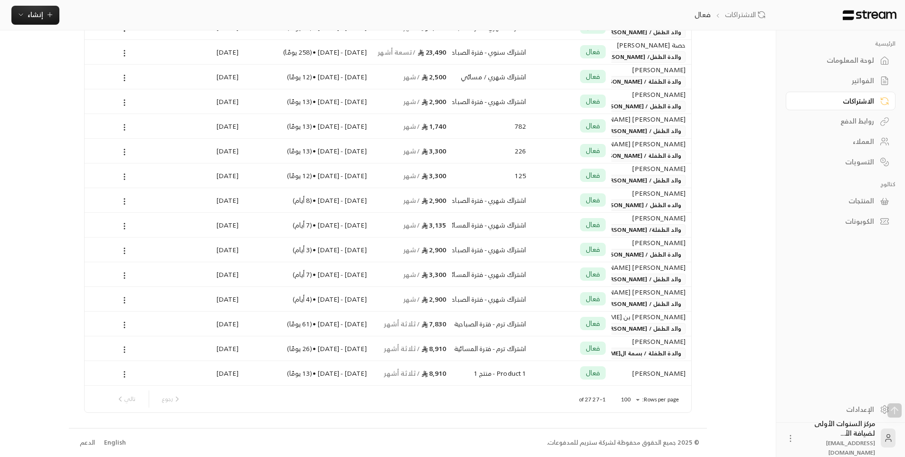
click at [115, 393] on div "رجوع تالي" at bounding box center [148, 399] width 73 height 17
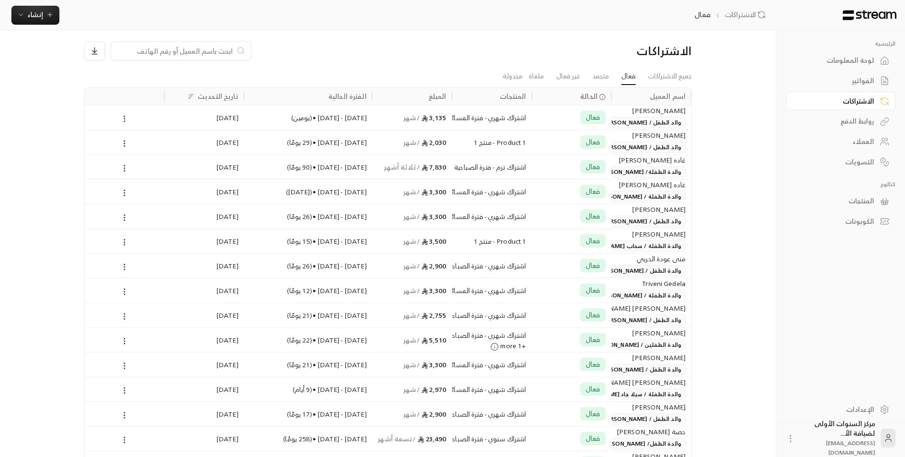
scroll to position [0, 0]
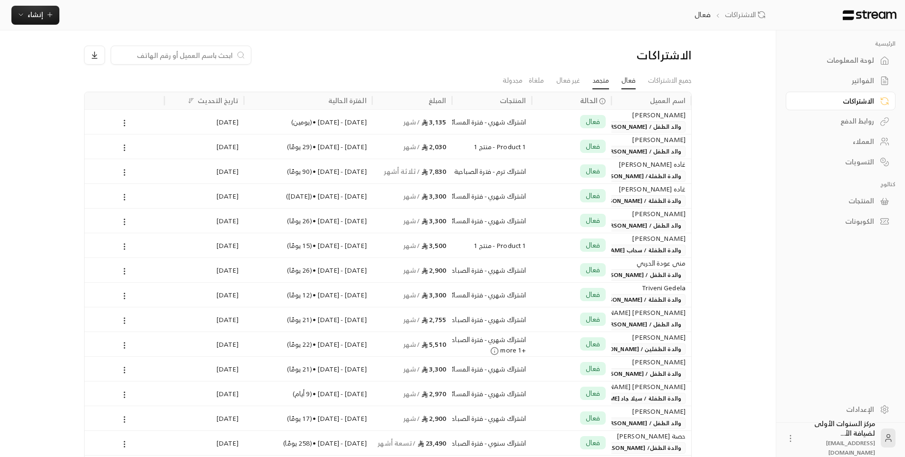
click at [601, 83] on link "متجمد" at bounding box center [601, 80] width 17 height 17
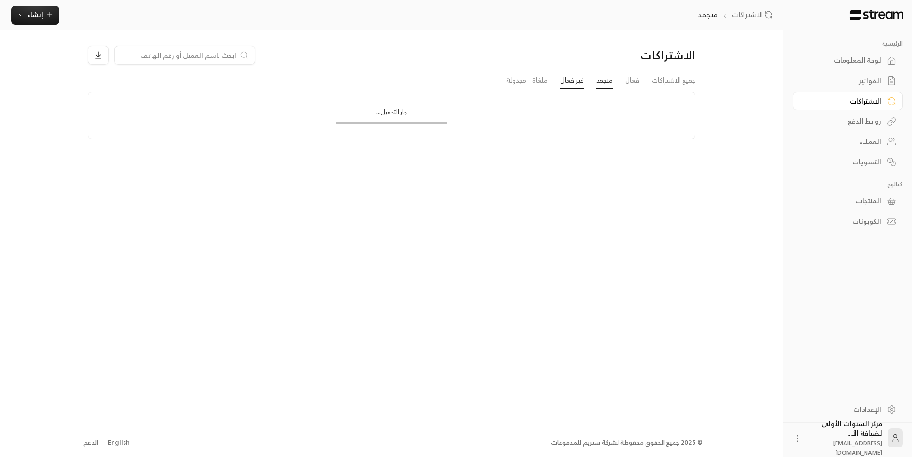
click at [572, 80] on link "غير فعال" at bounding box center [572, 80] width 24 height 17
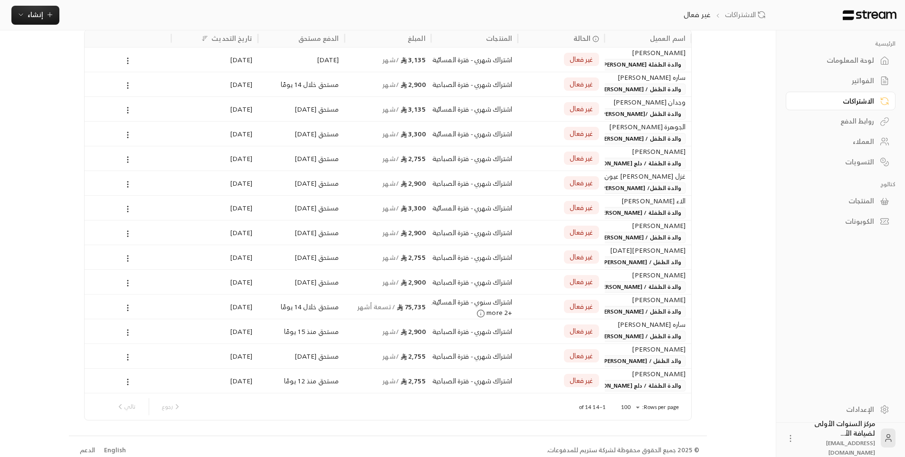
scroll to position [70, 0]
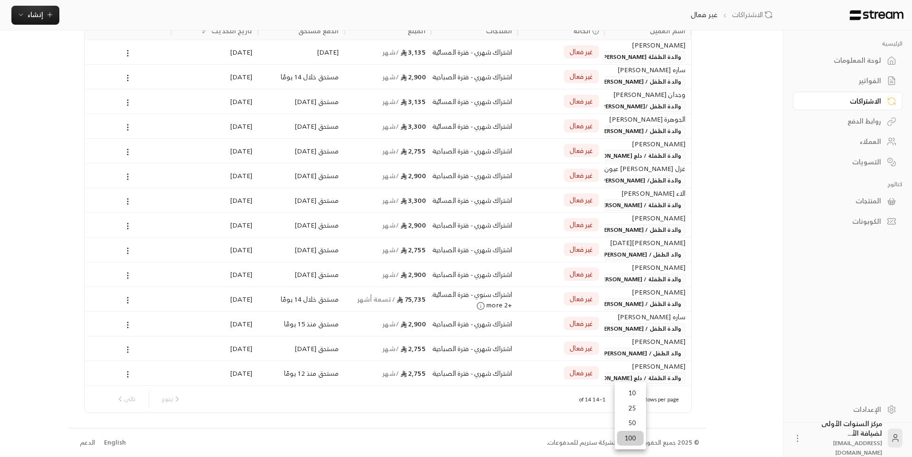
click at [626, 387] on body "الرئيسية لوحة المعلومات الفواتير الاشتراكات روابط الدفع العملاء التسويات كتالوج…" at bounding box center [456, 158] width 912 height 457
click at [633, 438] on li "100" at bounding box center [630, 438] width 27 height 15
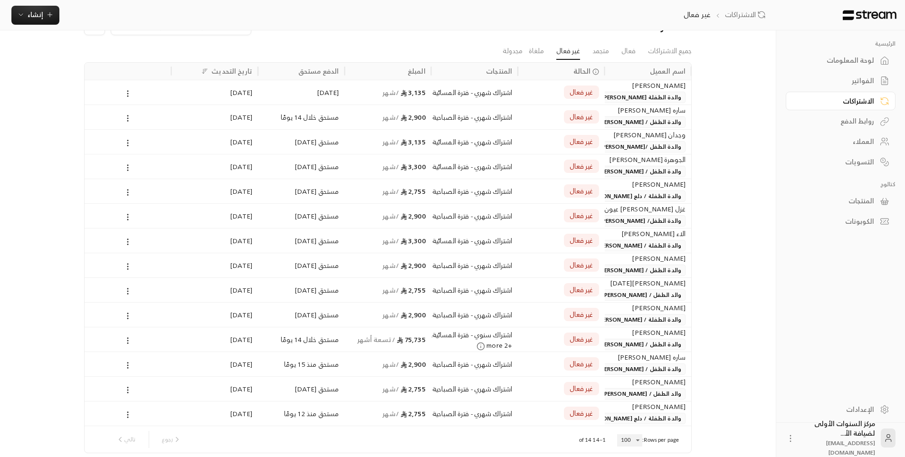
scroll to position [0, 0]
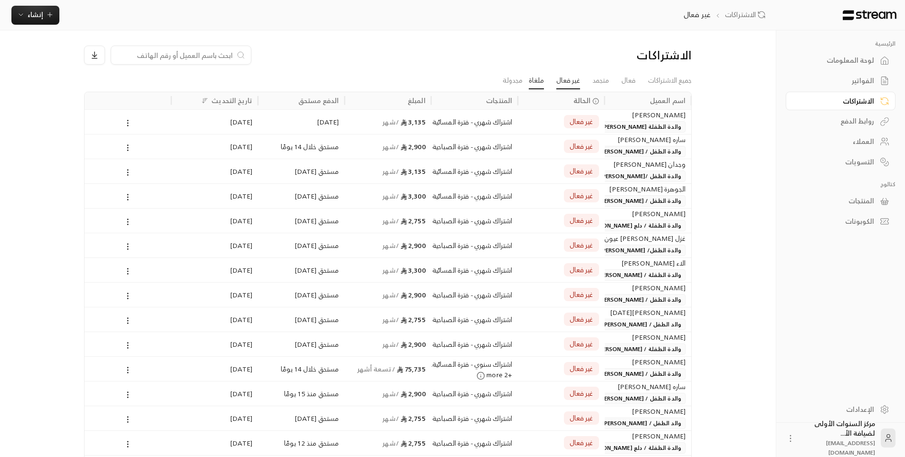
click at [533, 87] on link "ملغاة" at bounding box center [536, 80] width 15 height 17
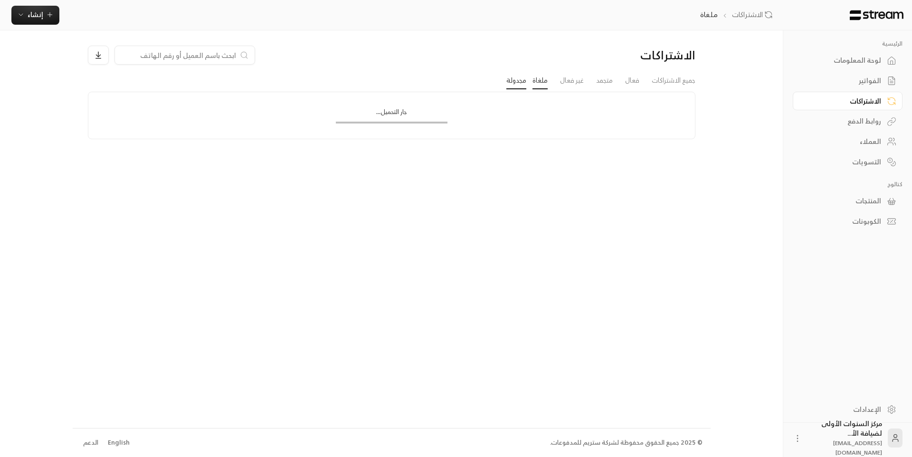
click at [522, 82] on link "مجدولة" at bounding box center [517, 80] width 20 height 17
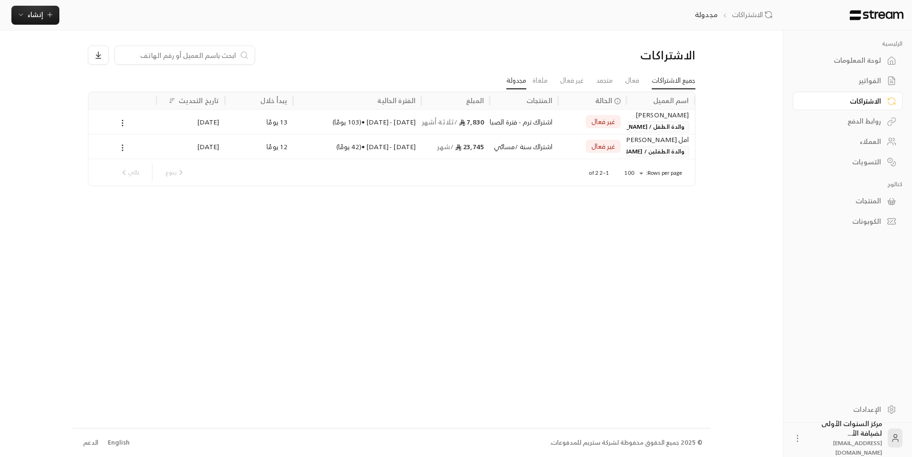
click at [665, 77] on link "جميع الاشتراكات" at bounding box center [674, 80] width 44 height 17
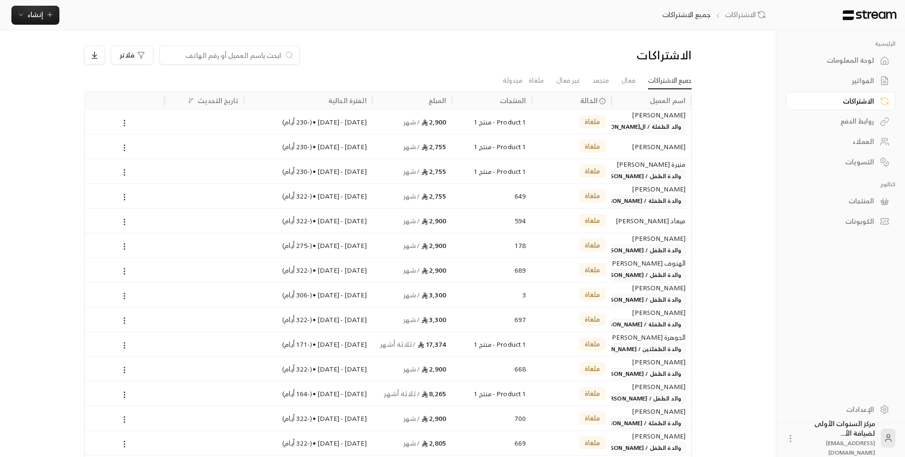
click at [873, 77] on div "الفواتير" at bounding box center [836, 81] width 77 height 10
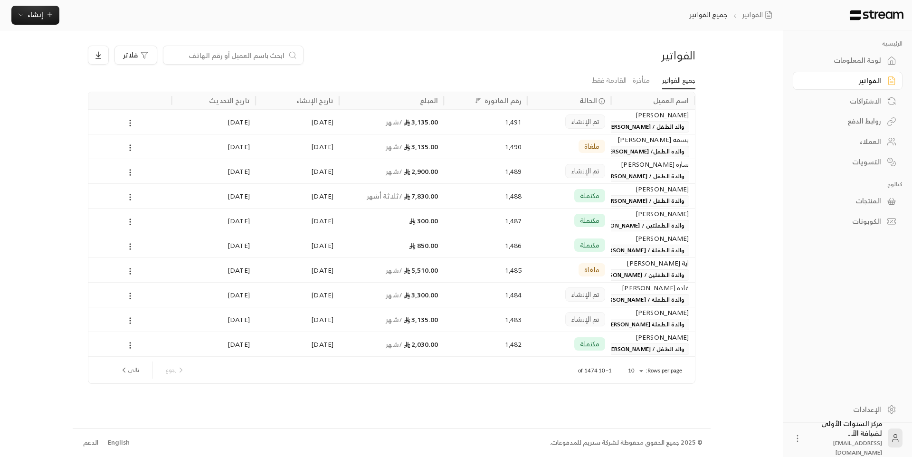
click at [873, 77] on div "الفواتير" at bounding box center [843, 81] width 77 height 10
click at [655, 118] on div "[PERSON_NAME]" at bounding box center [653, 115] width 72 height 10
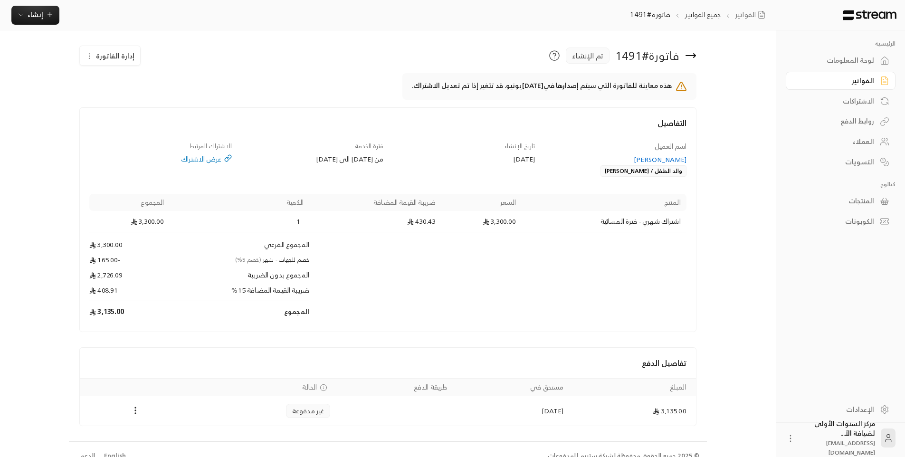
click at [847, 63] on div "لوحة المعلومات" at bounding box center [836, 61] width 77 height 10
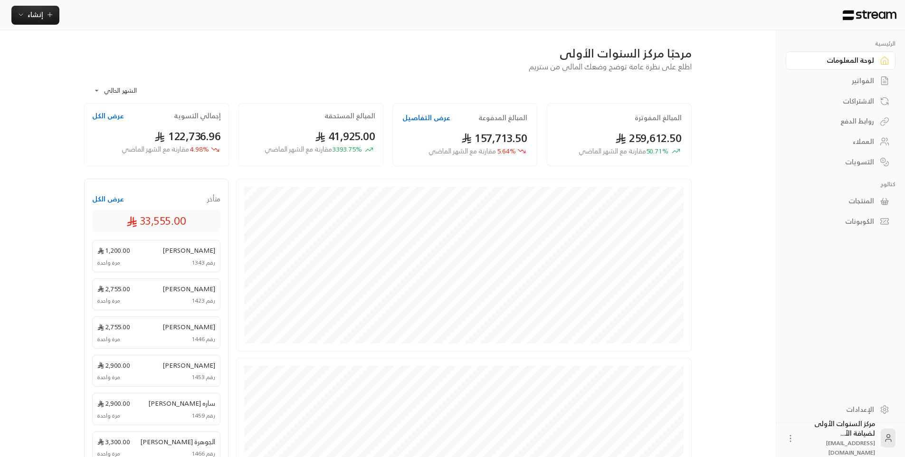
click at [473, 46] on div "مرحبًا مركز السنوات الأولى" at bounding box center [388, 53] width 608 height 15
